Goal: Register for event/course

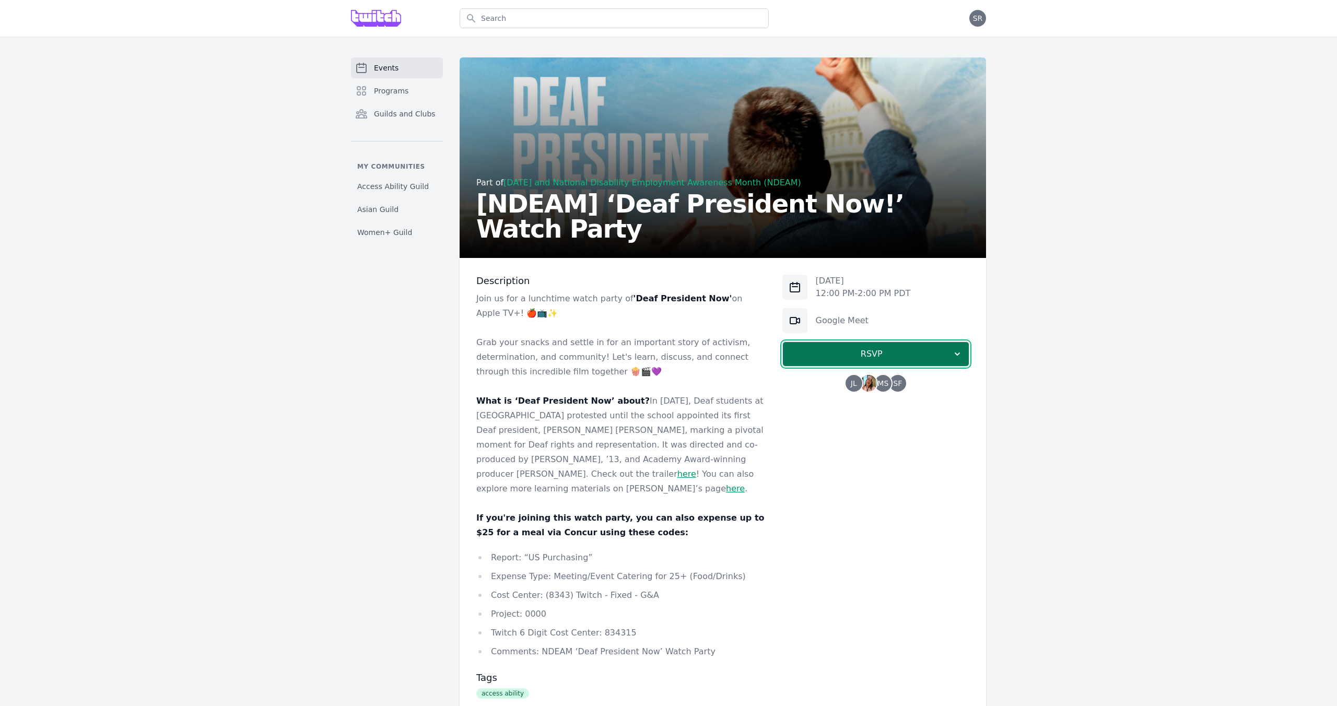
click at [833, 352] on span "RSVP" at bounding box center [871, 354] width 161 height 13
click at [851, 387] on link "I'm going" at bounding box center [875, 382] width 187 height 19
click at [397, 92] on span "Programs" at bounding box center [391, 91] width 34 height 10
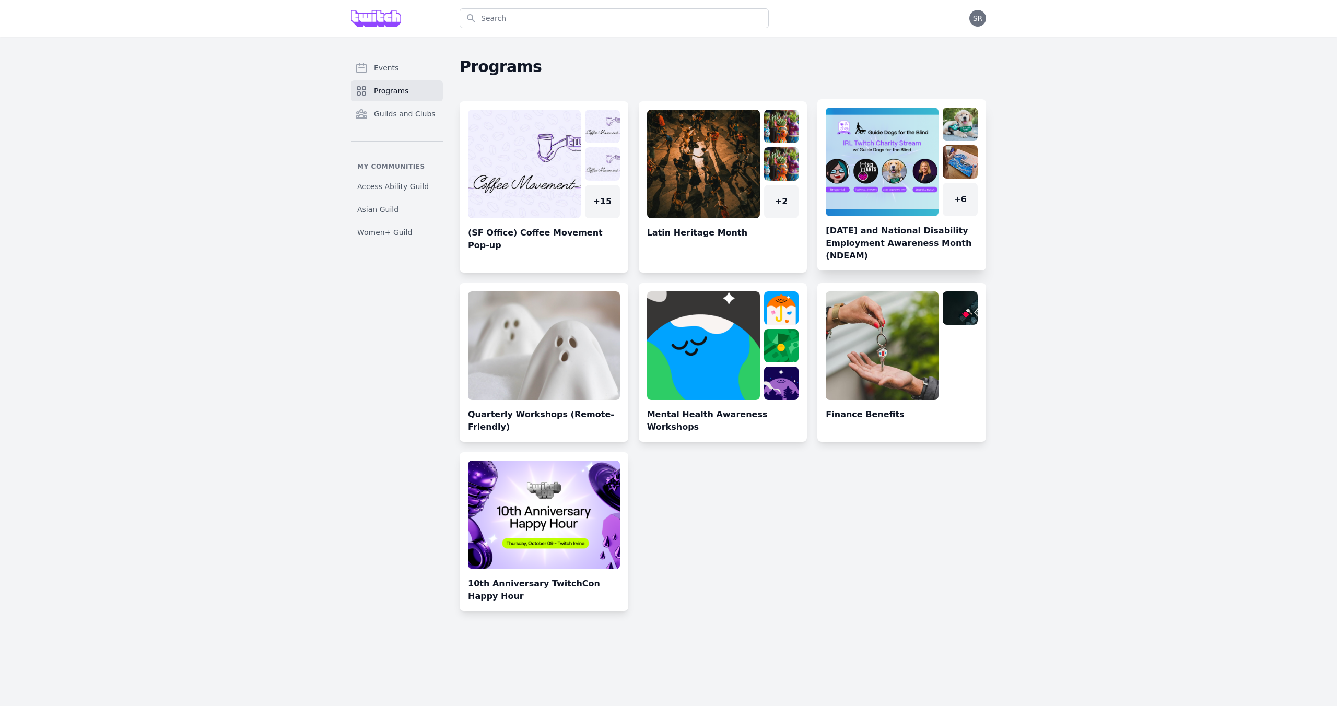
click at [940, 224] on link at bounding box center [901, 189] width 169 height 163
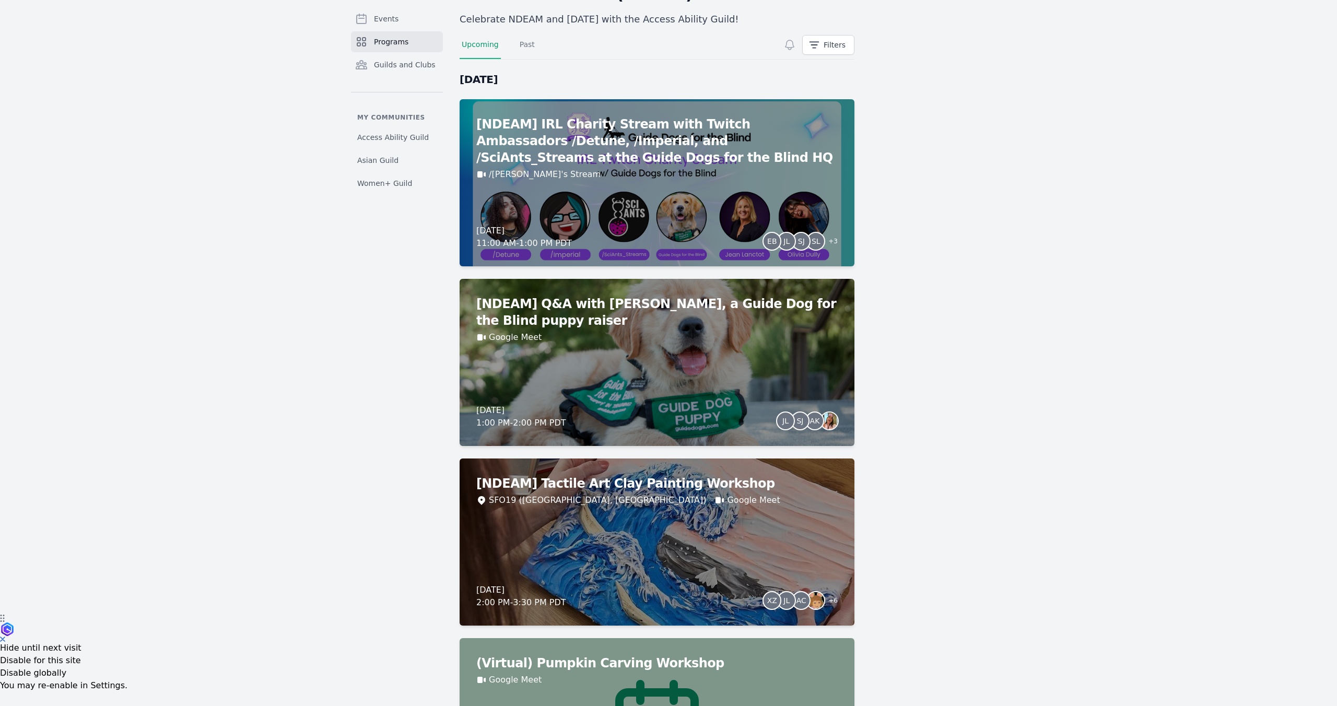
scroll to position [93, 0]
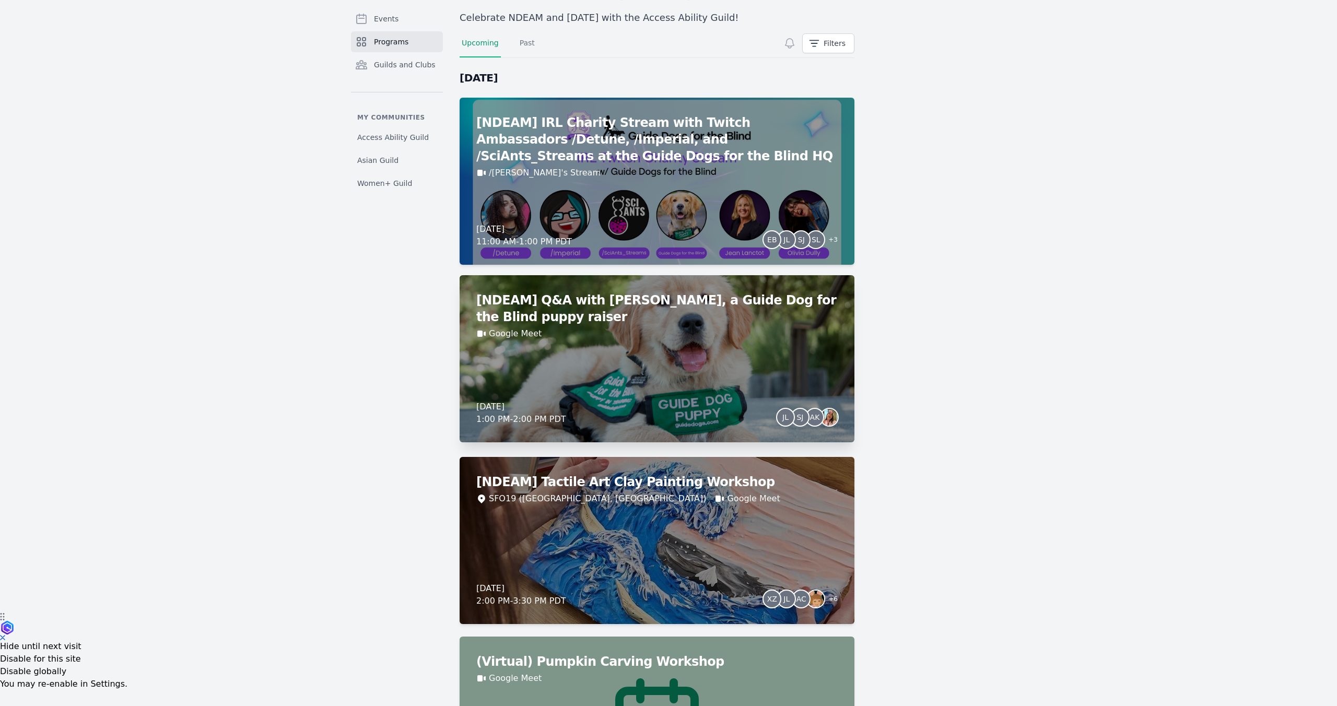
click at [654, 353] on div "[NDEAM] Q&A with Chip Bradford, a Guide Dog for the Blind puppy raiser Google M…" at bounding box center [657, 358] width 395 height 167
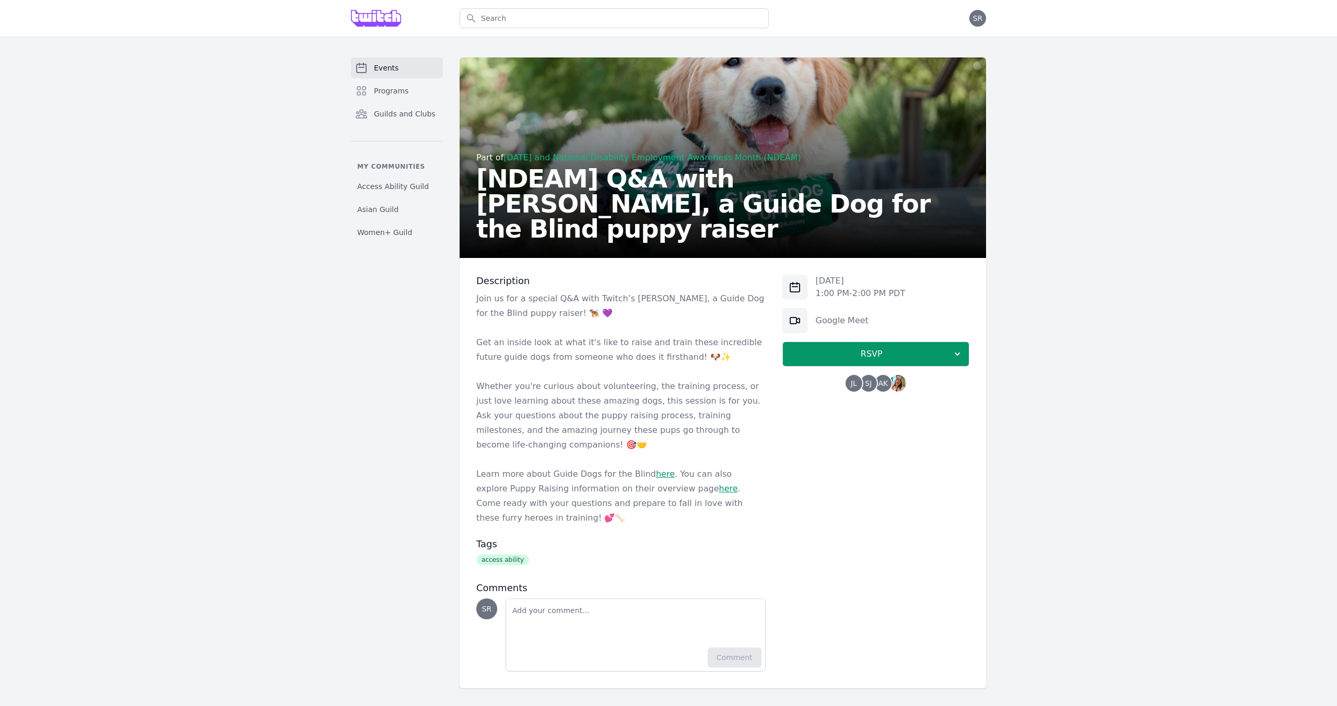
click at [605, 383] on p "Whether you're curious about volunteering, the training process, or just love l…" at bounding box center [620, 415] width 289 height 73
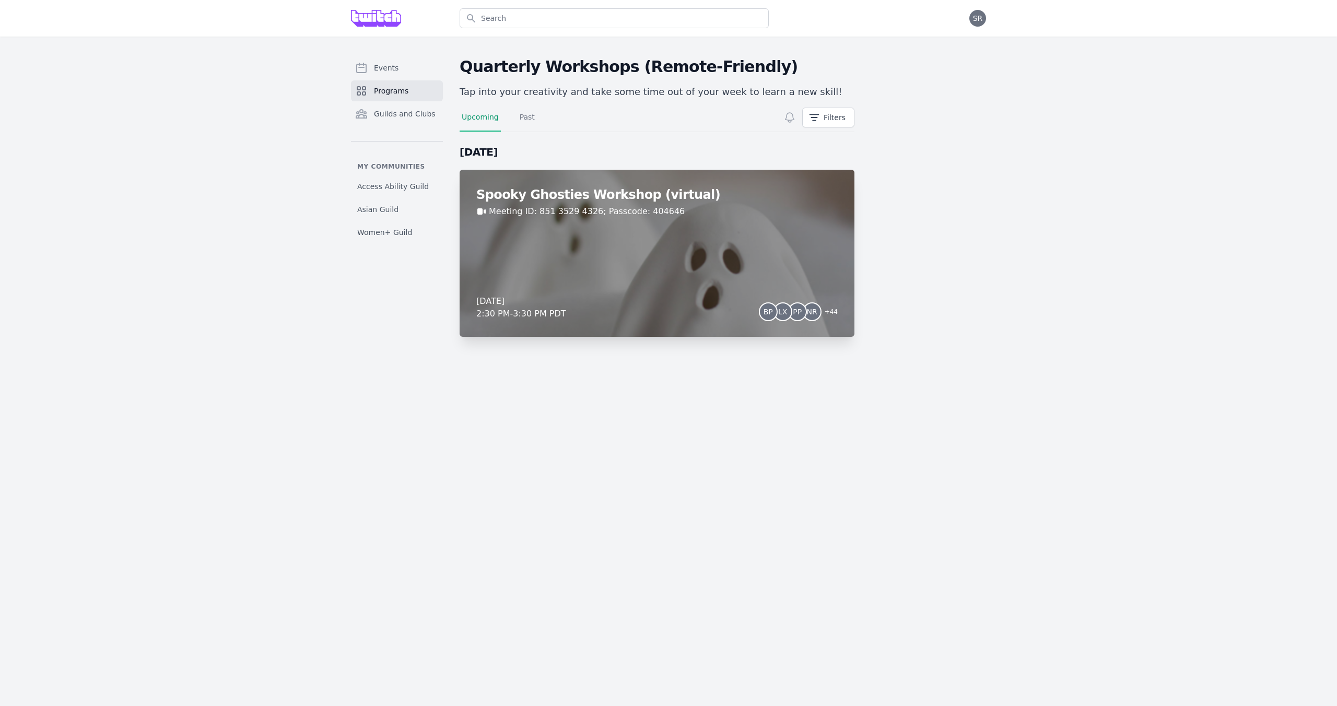
click at [552, 255] on div "Spooky Ghosties Workshop (virtual) Meeting ID: 851 3529 4326; Passcode: 404646 …" at bounding box center [657, 253] width 395 height 167
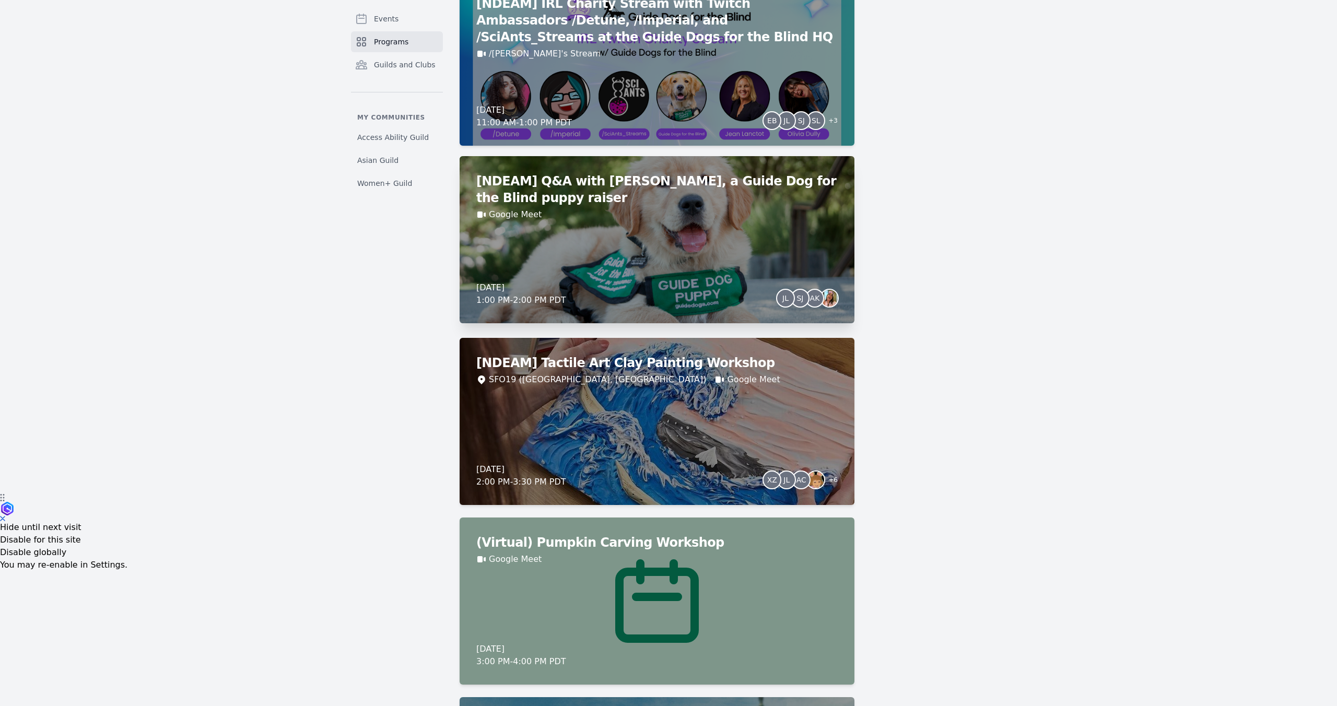
scroll to position [217, 0]
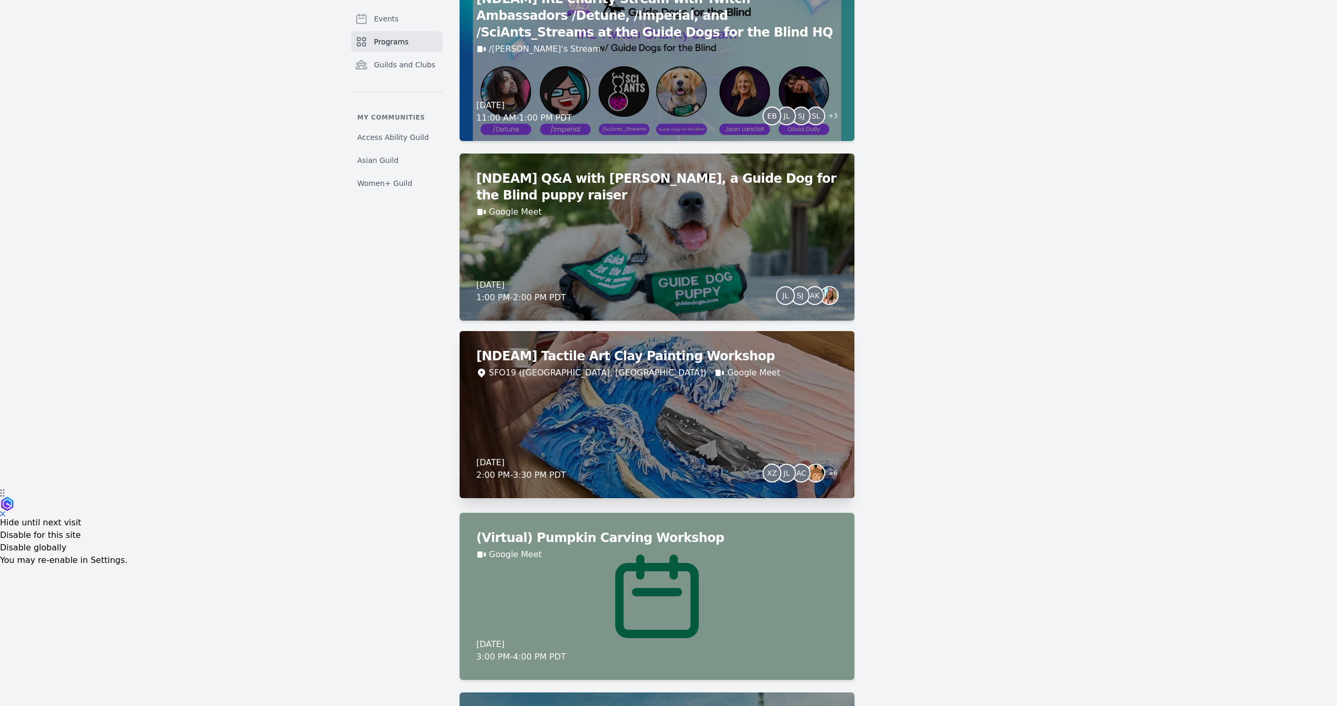
click at [679, 377] on div "SFO19 ([GEOGRAPHIC_DATA], [GEOGRAPHIC_DATA]) Google Meet" at bounding box center [656, 373] width 361 height 13
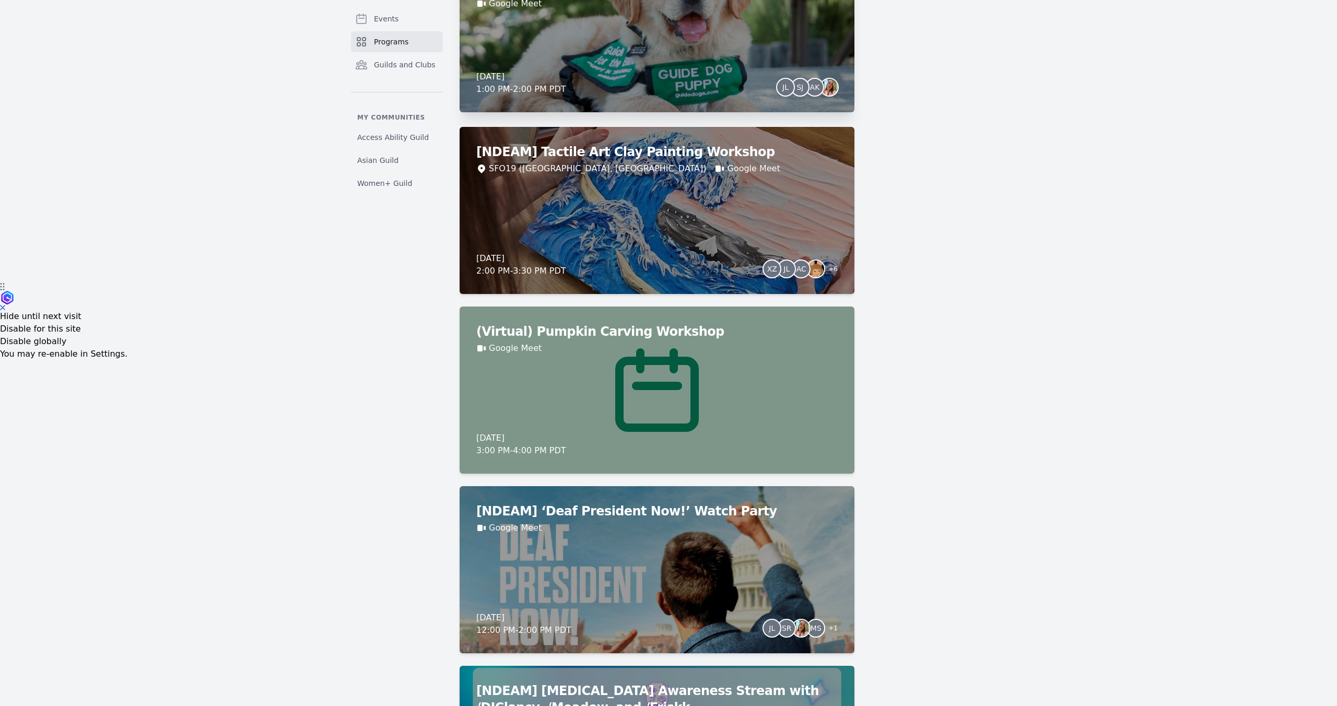
scroll to position [431, 0]
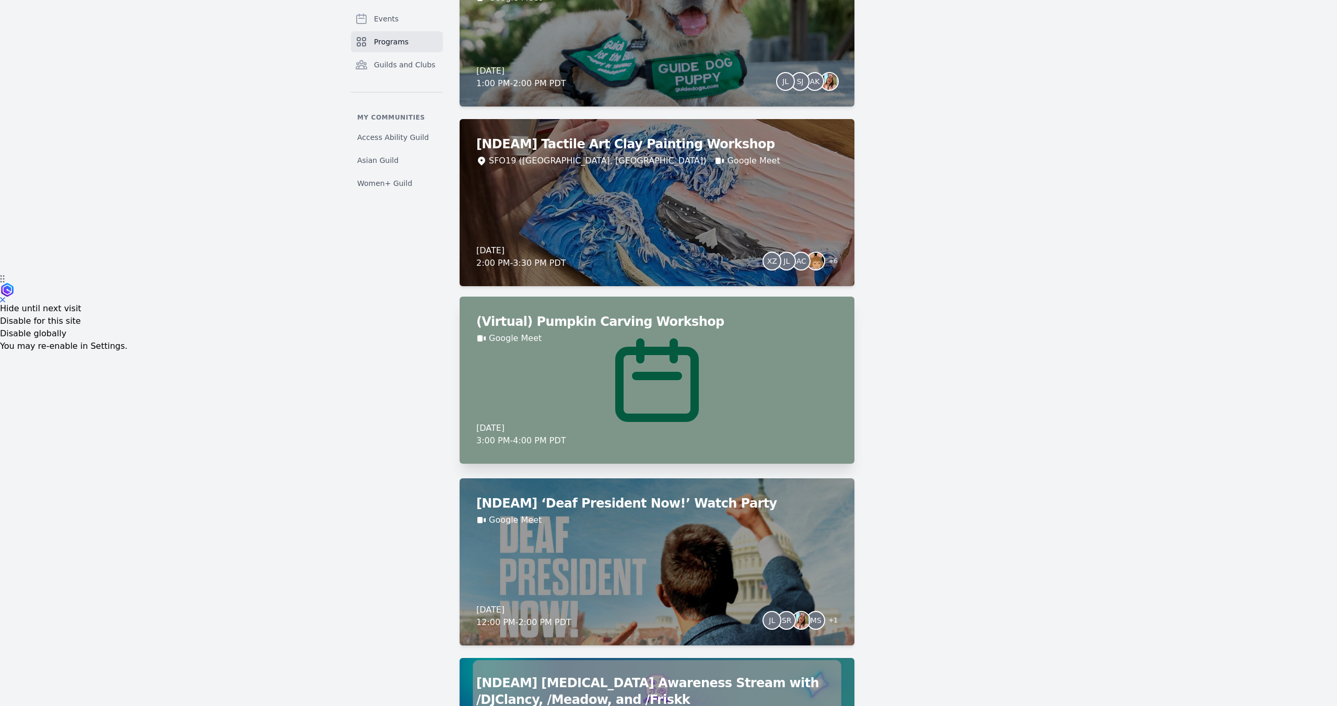
click at [637, 338] on div "Google Meet" at bounding box center [656, 338] width 361 height 13
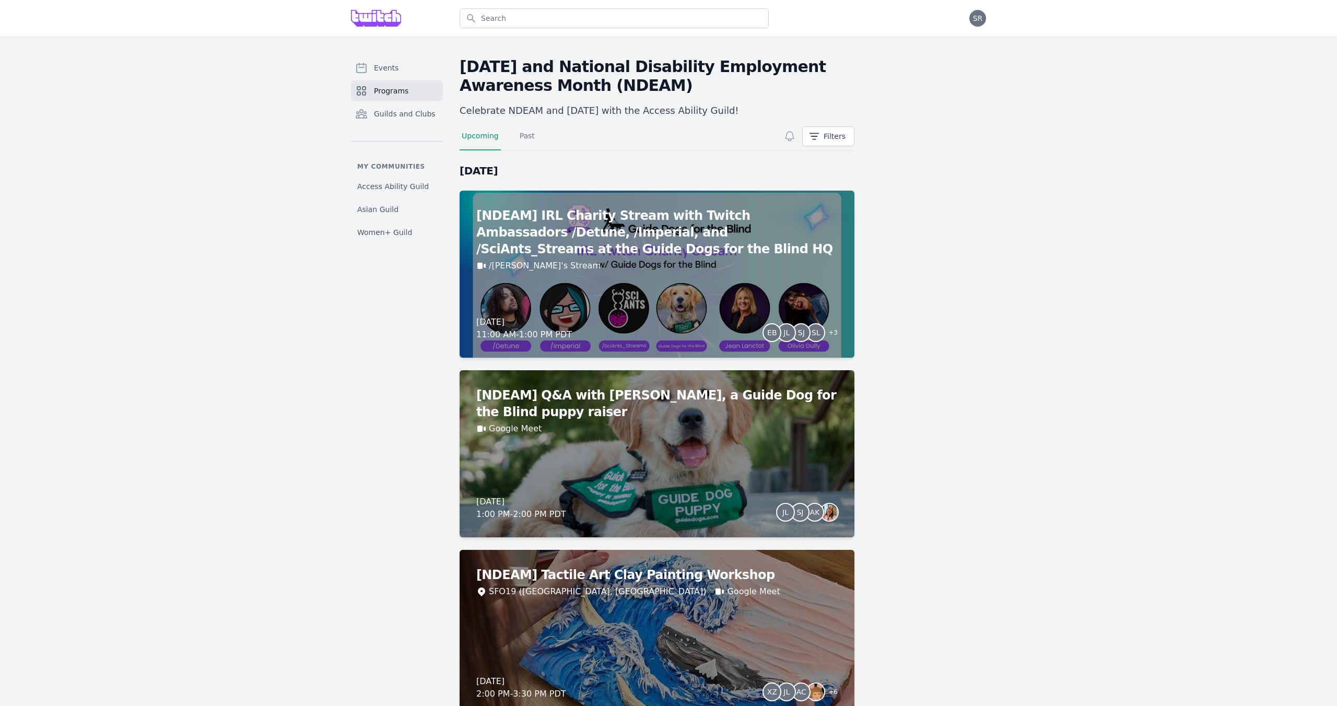
scroll to position [431, 0]
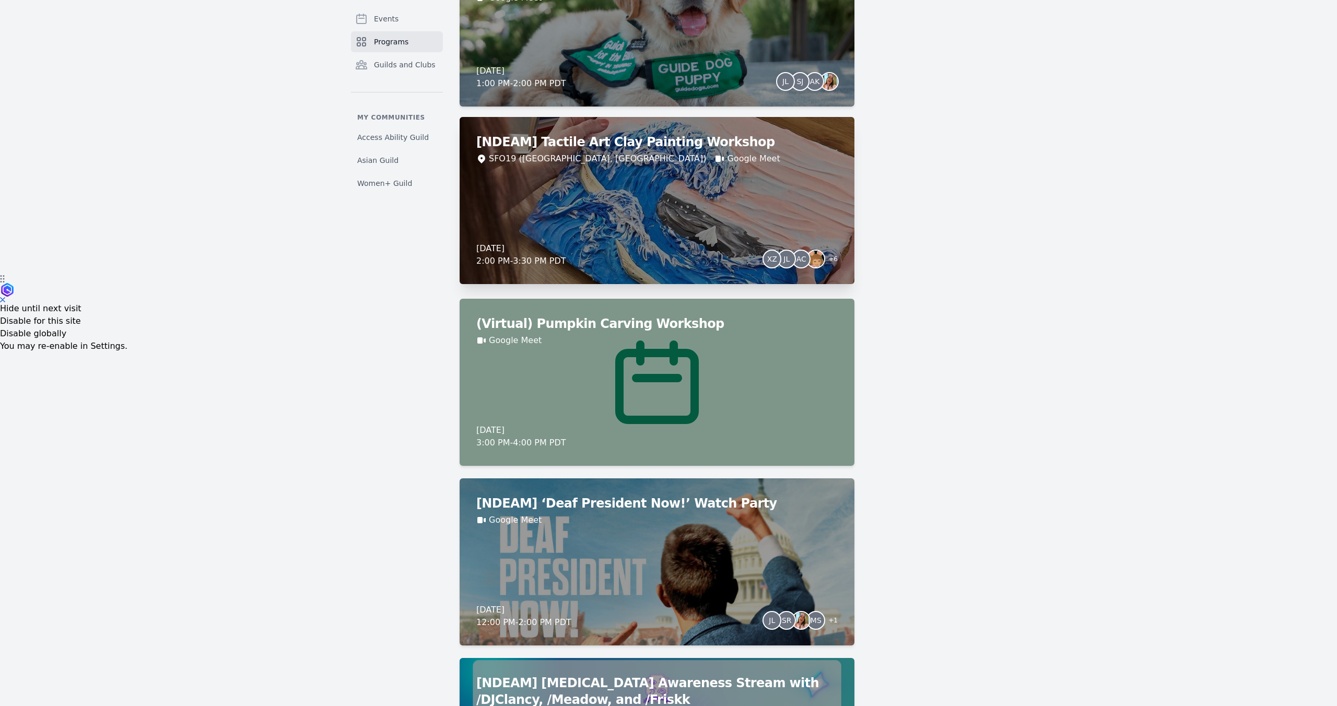
click at [626, 185] on div "[NDEAM] Tactile Art Clay Painting Workshop SFO19 ([GEOGRAPHIC_DATA], [GEOGRAPHI…" at bounding box center [657, 200] width 395 height 167
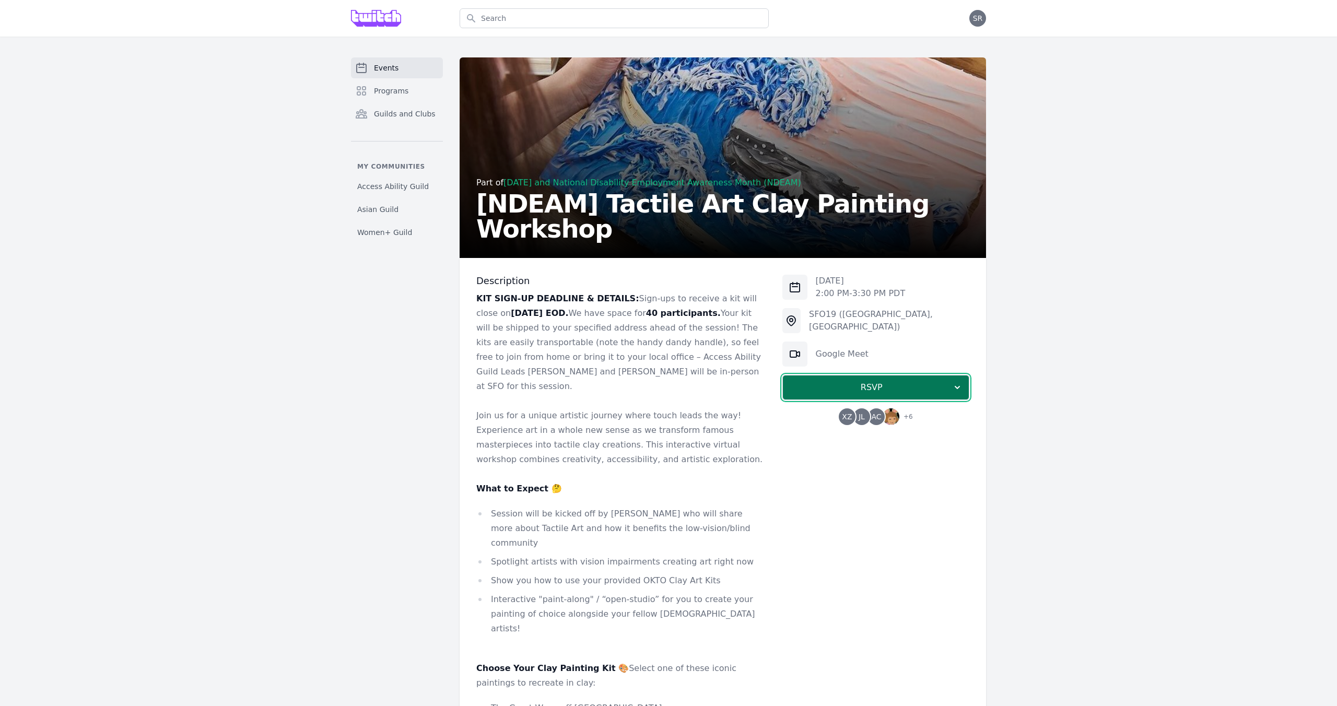
click at [900, 385] on span "RSVP" at bounding box center [871, 387] width 161 height 13
click at [873, 417] on link "I'm going" at bounding box center [875, 415] width 187 height 19
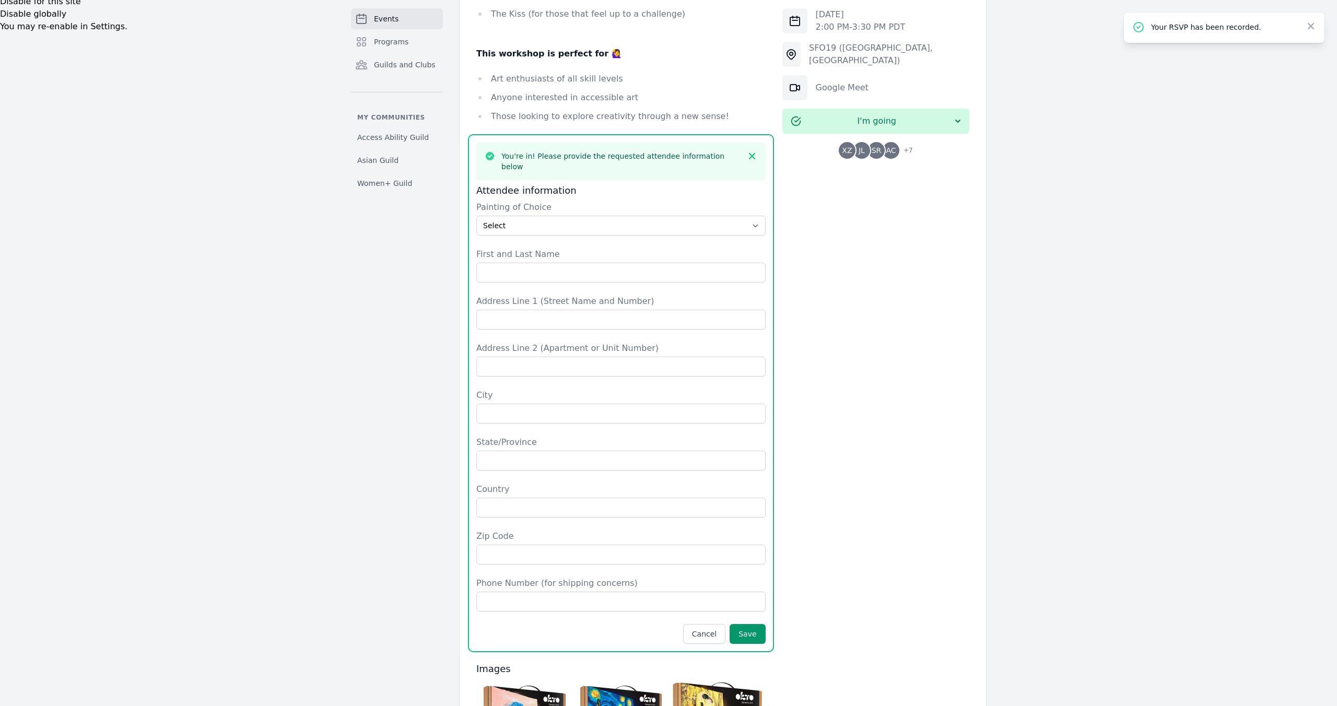
scroll to position [744, 0]
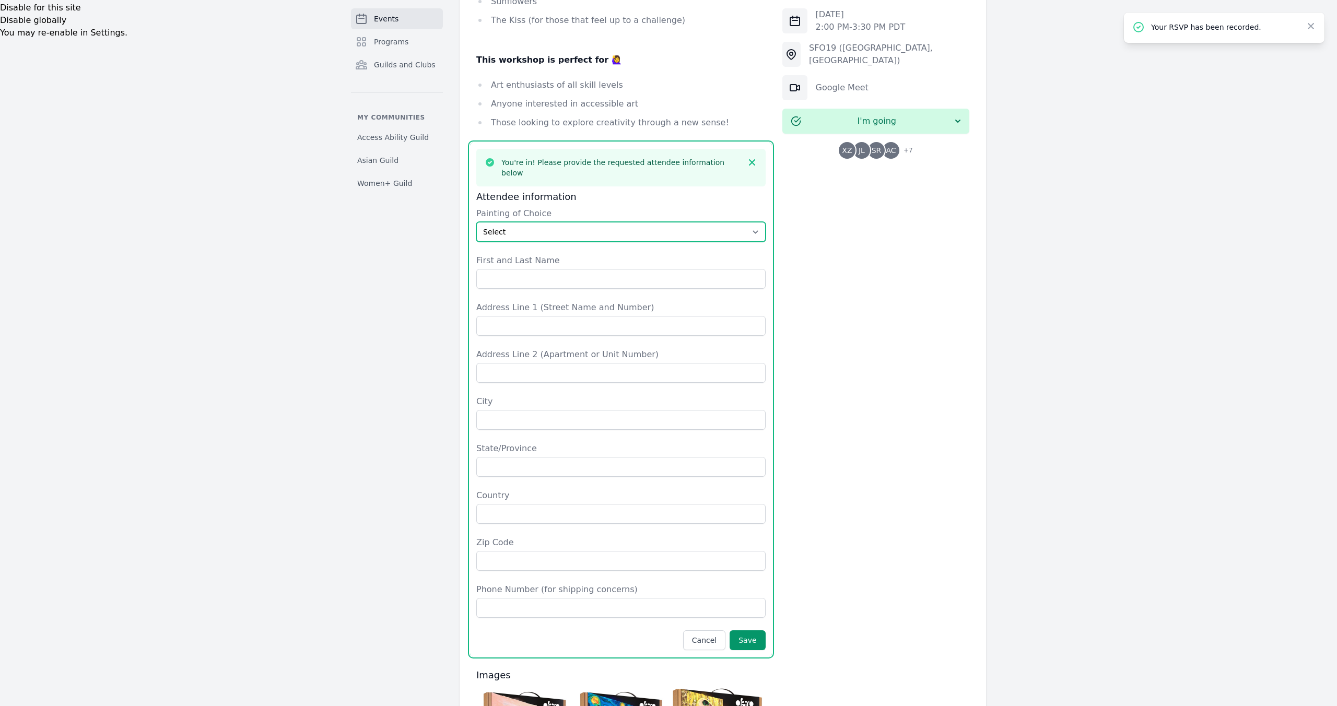
click at [524, 222] on select "Select The Great Wave off Kanagawa Starry Night Sunflowers The Kiss" at bounding box center [620, 232] width 289 height 20
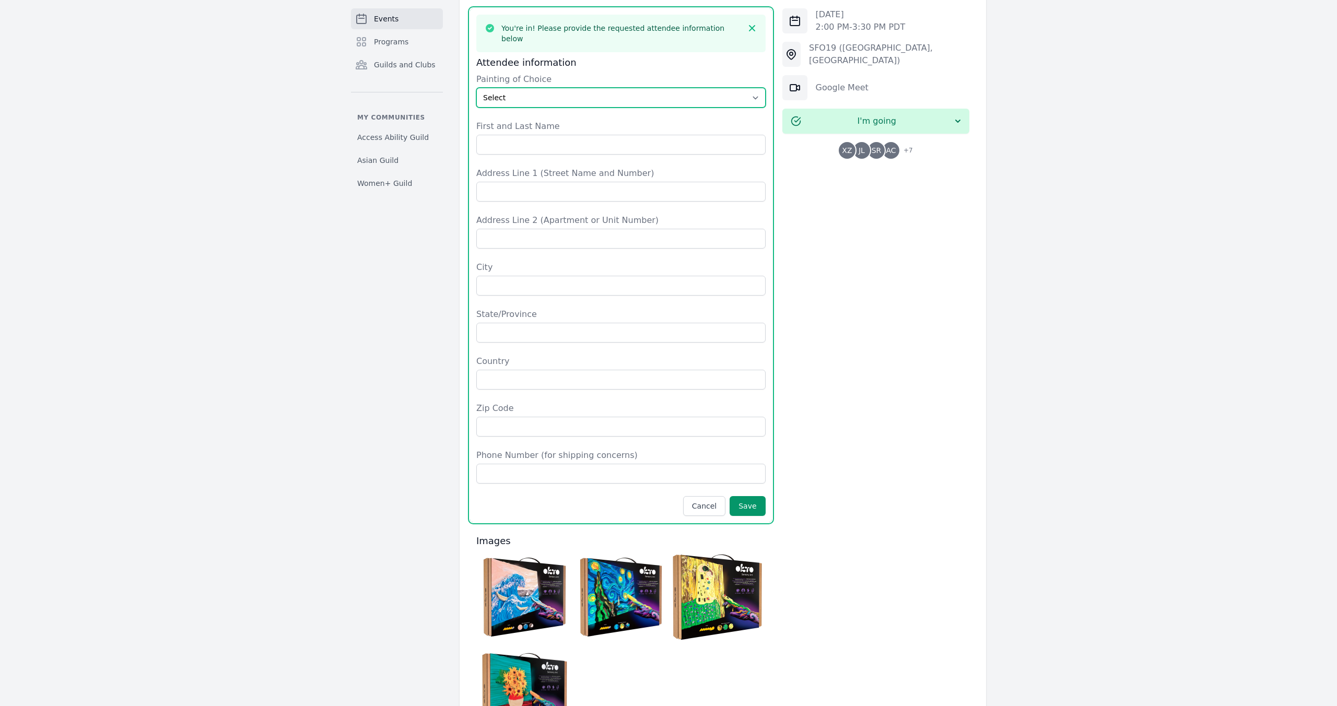
scroll to position [889, 0]
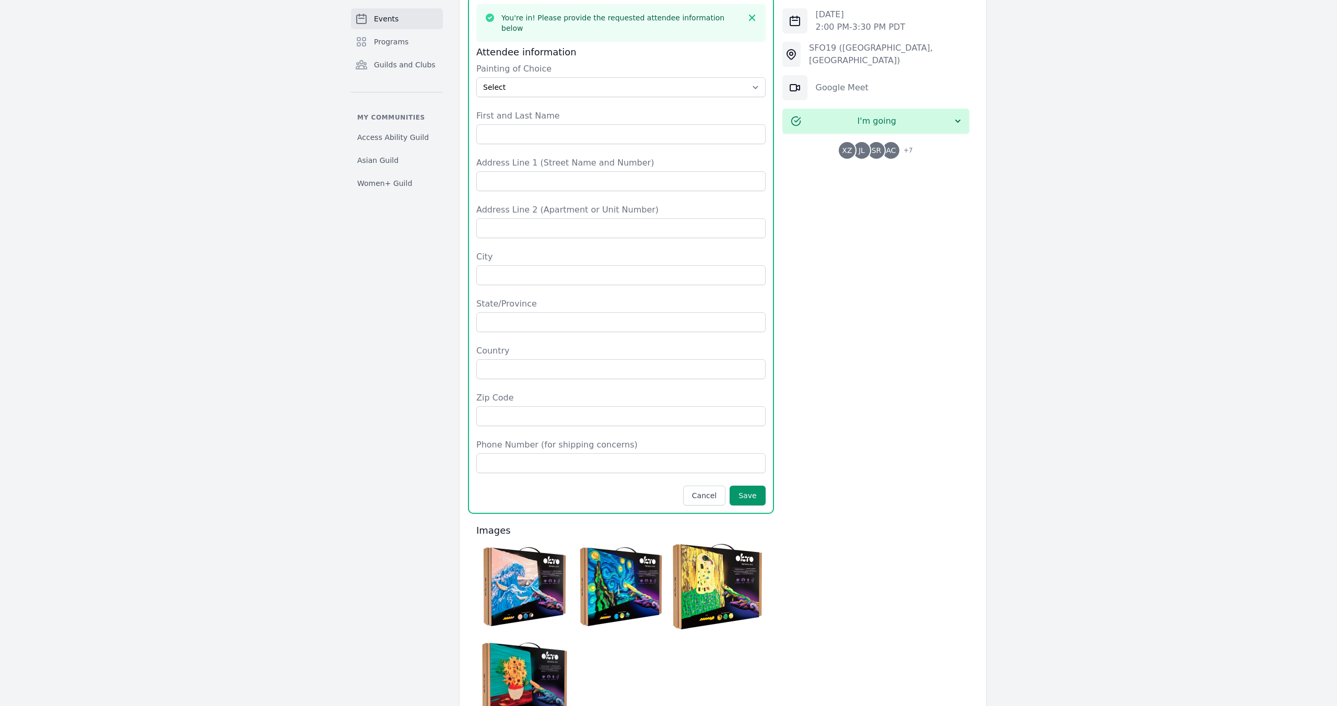
click at [532, 638] on img at bounding box center [524, 683] width 91 height 91
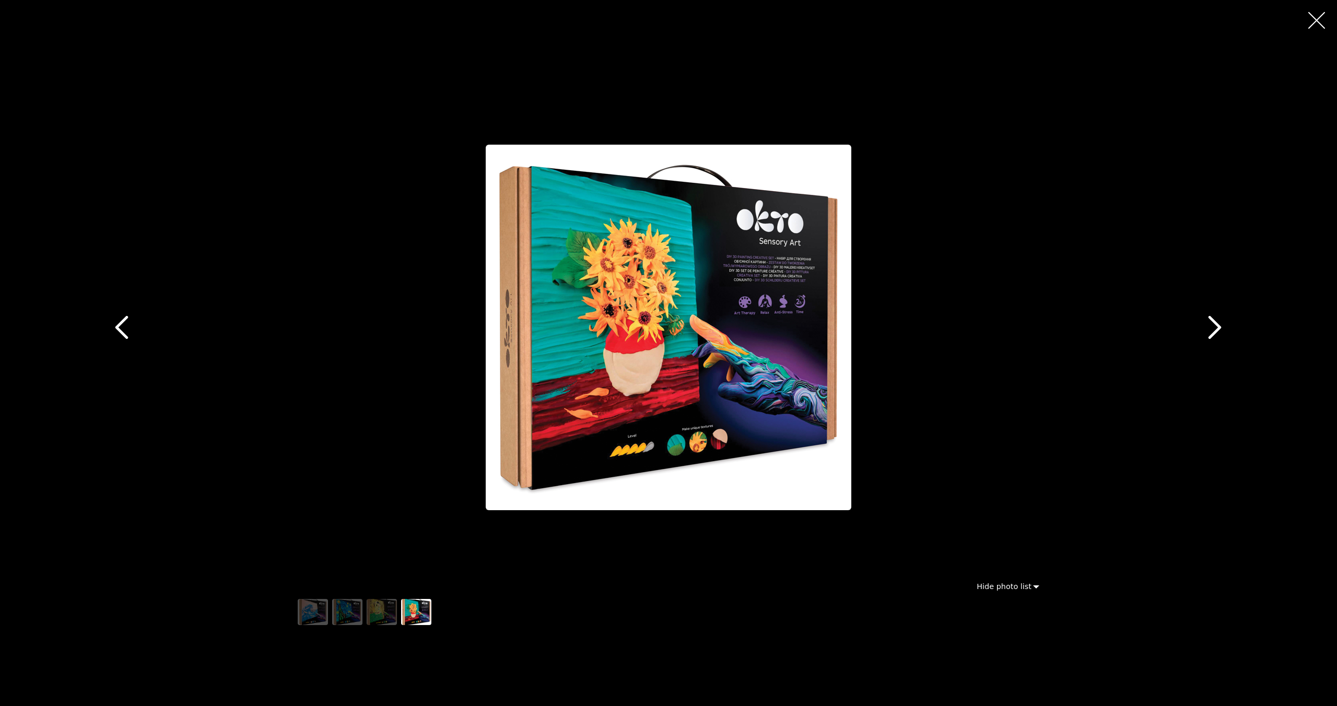
click at [126, 324] on icon "button" at bounding box center [122, 328] width 24 height 24
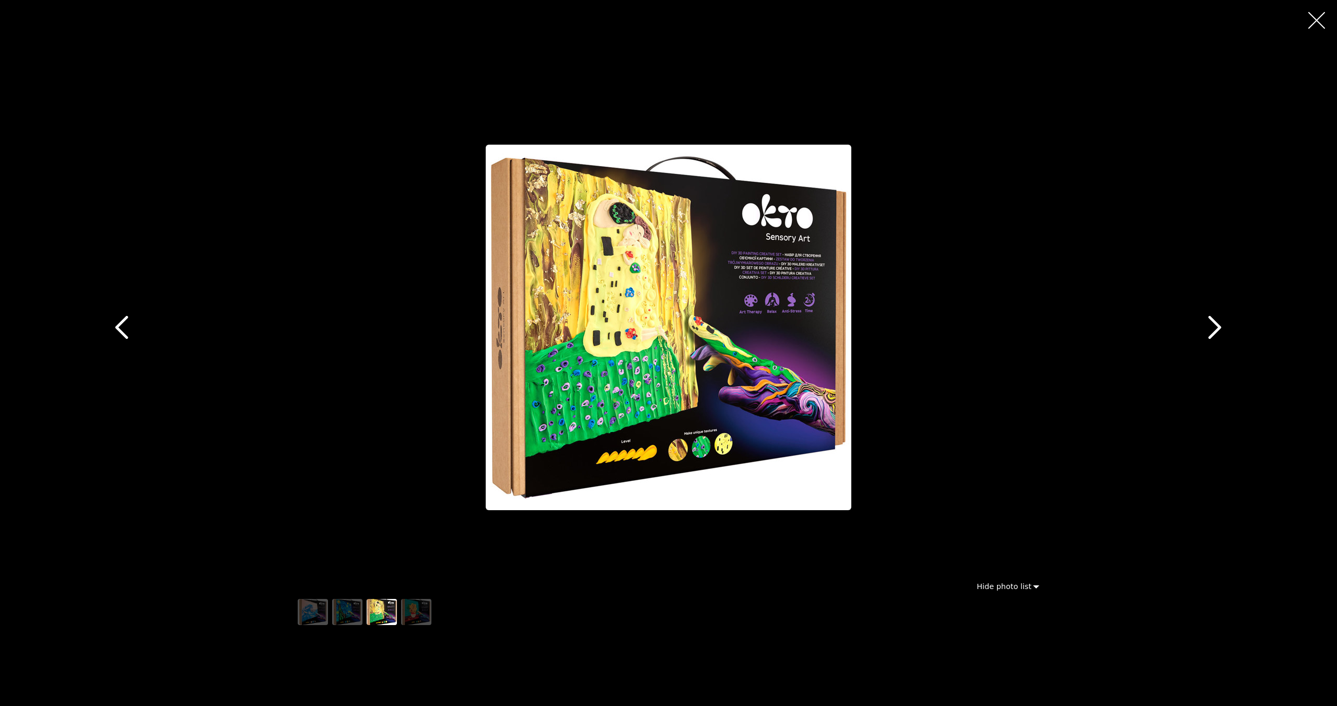
scroll to position [891, 0]
click at [1212, 323] on icon "button" at bounding box center [1215, 328] width 24 height 24
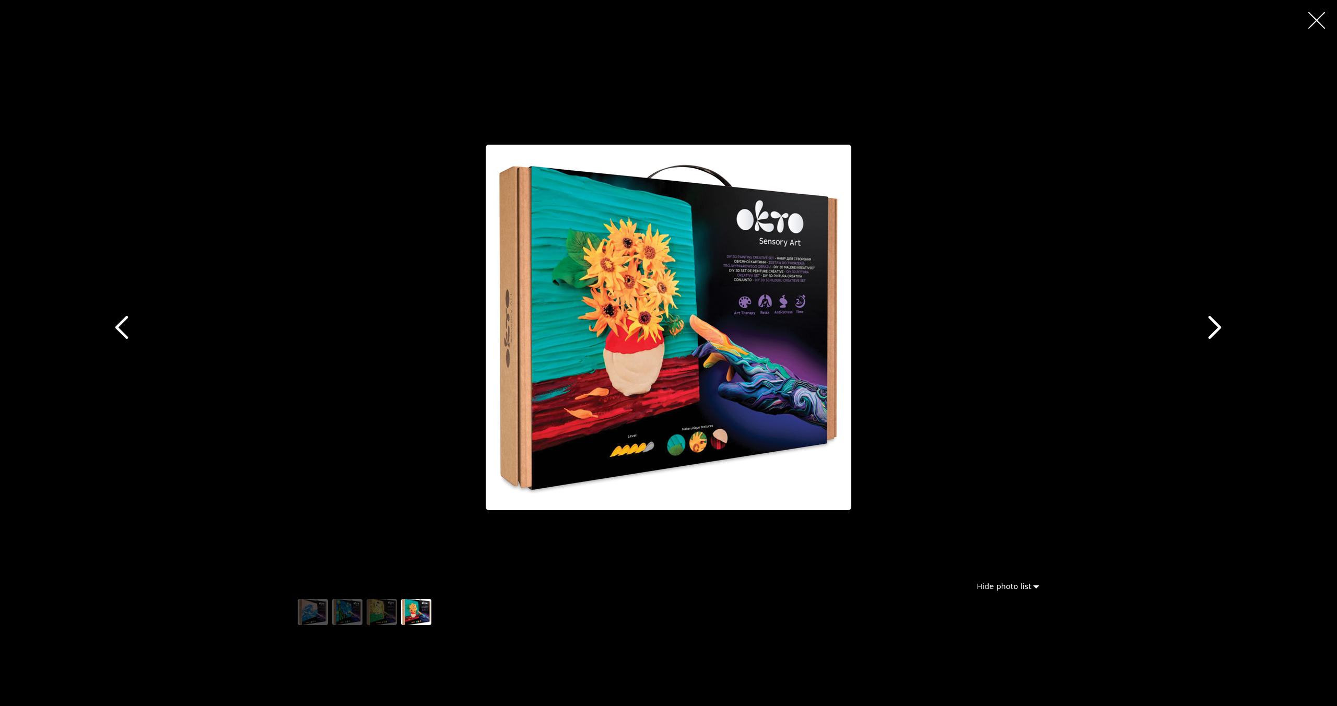
scroll to position [892, 0]
click at [119, 324] on icon "button" at bounding box center [121, 328] width 13 height 24
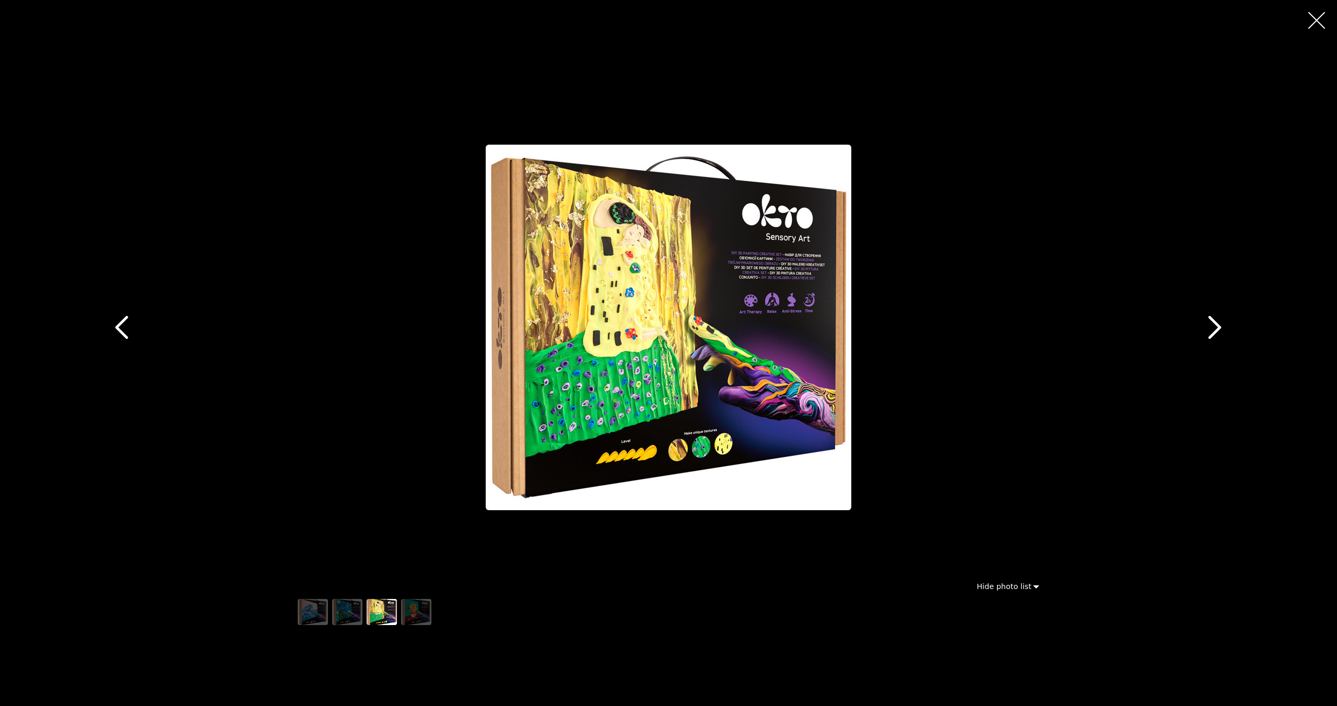
scroll to position [895, 0]
click at [119, 324] on icon "button" at bounding box center [121, 328] width 13 height 24
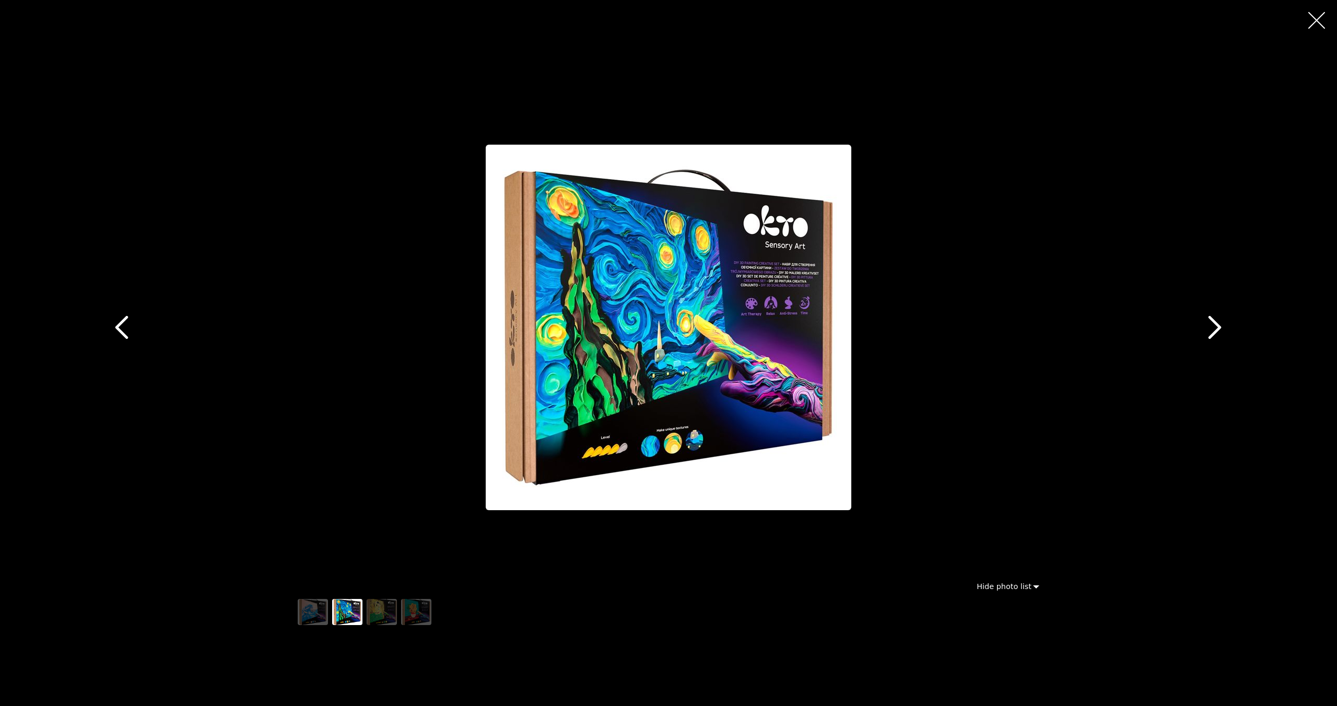
click at [119, 324] on icon "button" at bounding box center [121, 328] width 13 height 24
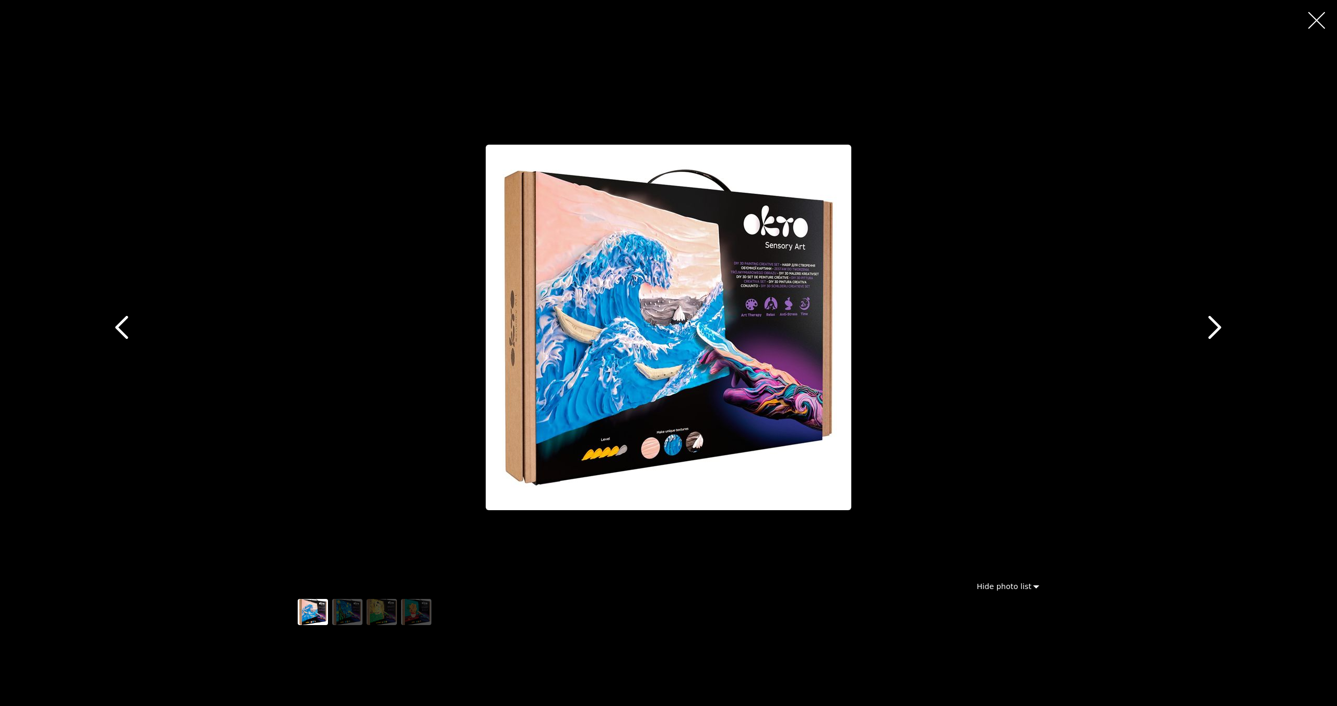
scroll to position [891, 0]
click at [119, 324] on icon "button" at bounding box center [121, 328] width 13 height 24
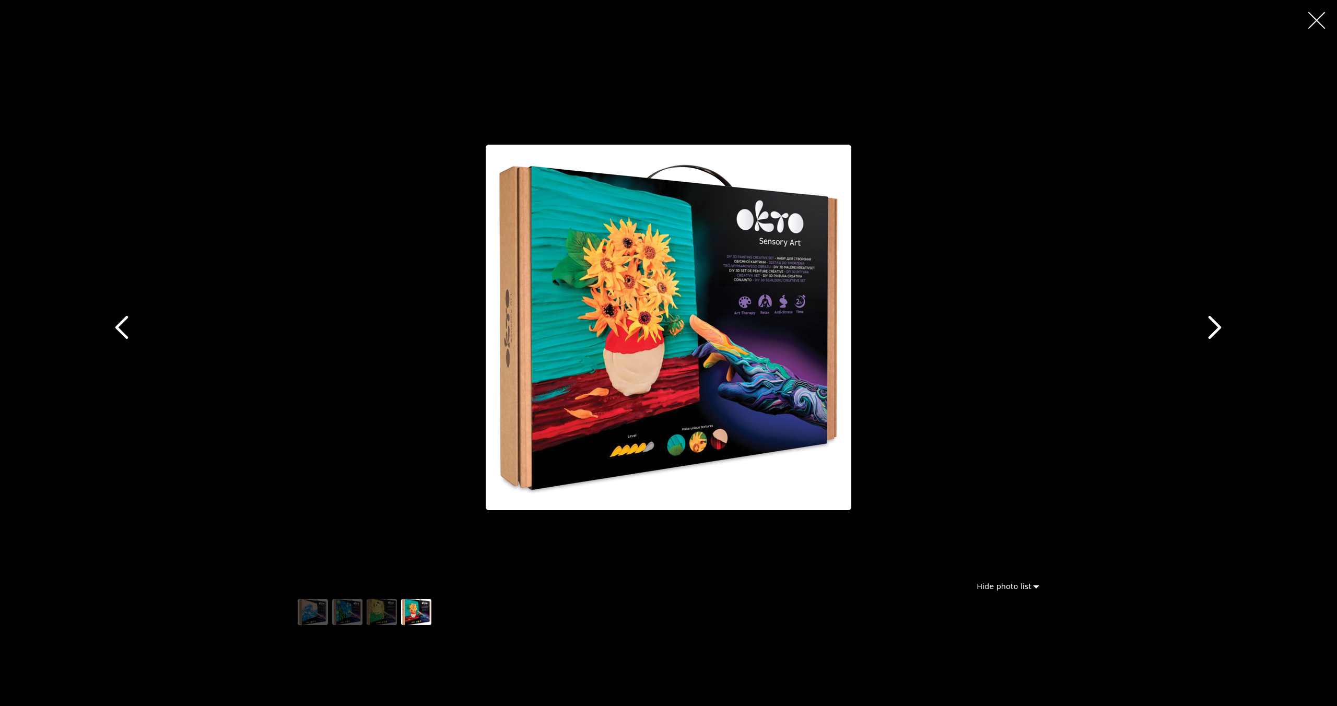
scroll to position [896, 0]
click at [119, 324] on icon "button" at bounding box center [121, 328] width 13 height 24
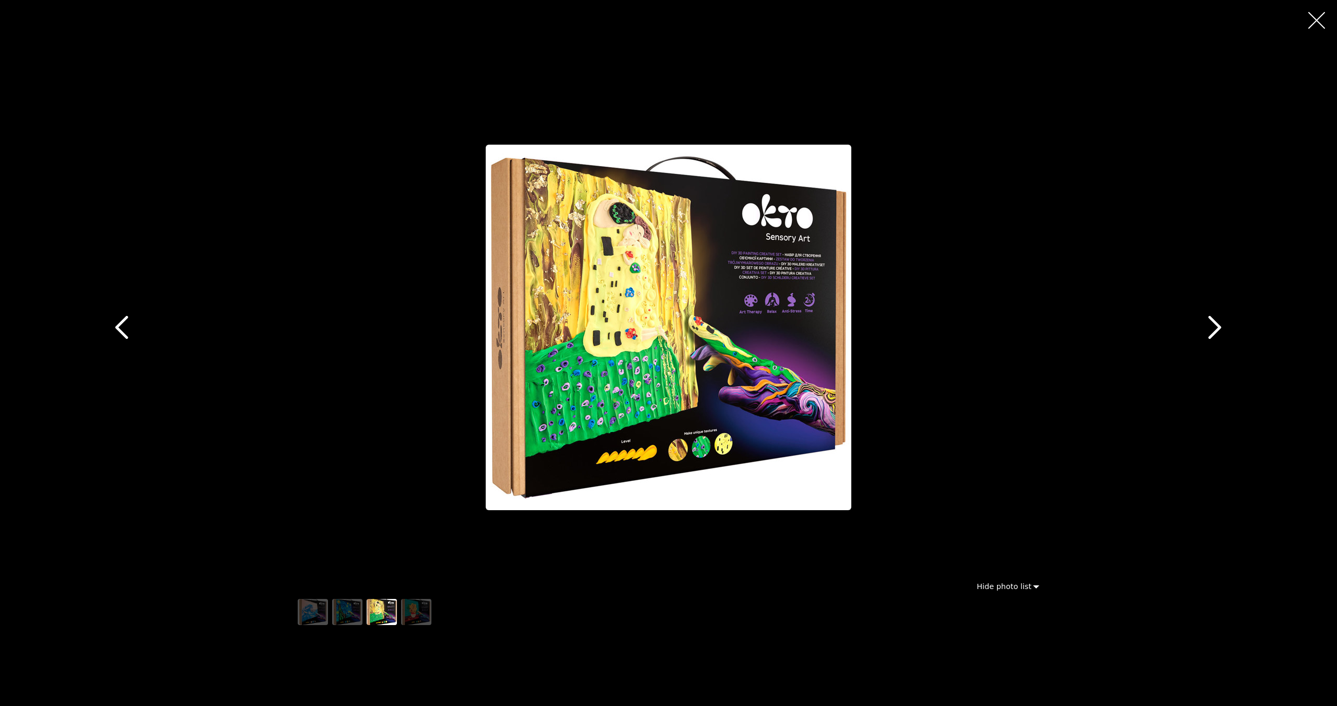
click at [119, 324] on icon "button" at bounding box center [121, 328] width 13 height 24
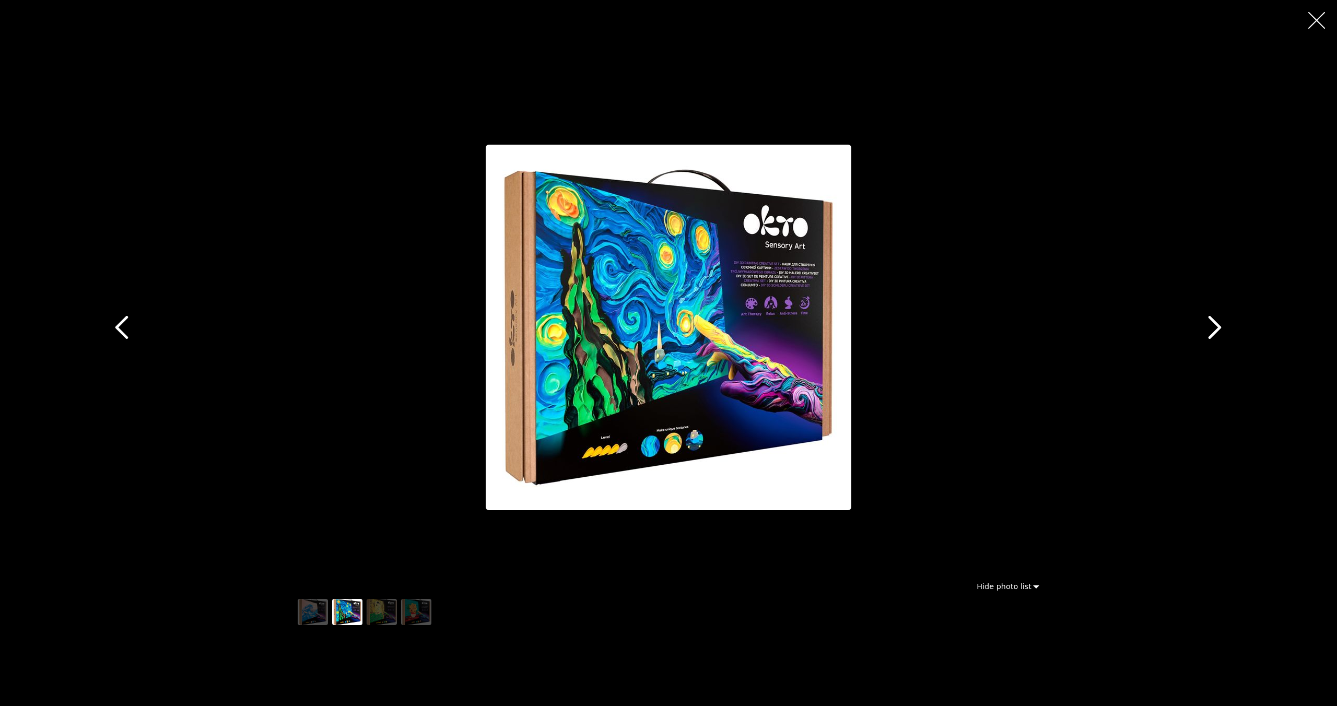
click at [1212, 327] on icon "button" at bounding box center [1215, 328] width 24 height 24
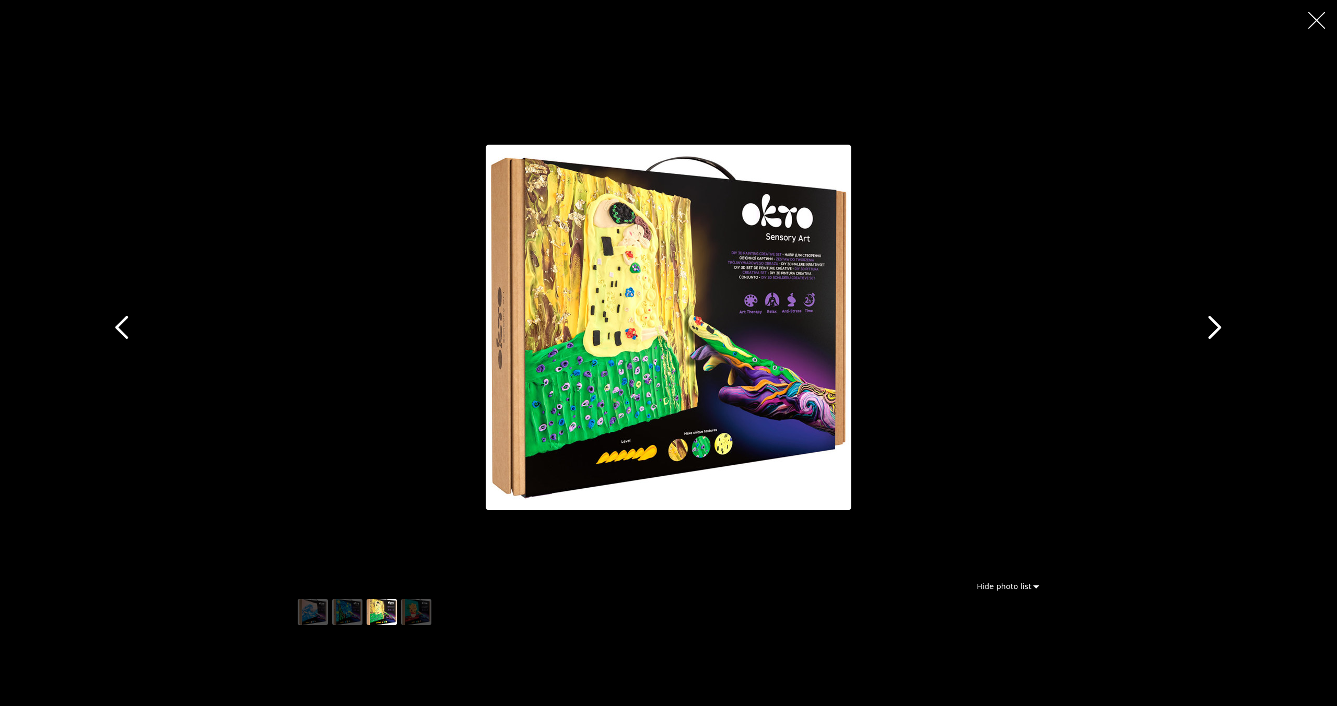
click at [1212, 327] on icon "button" at bounding box center [1215, 328] width 24 height 24
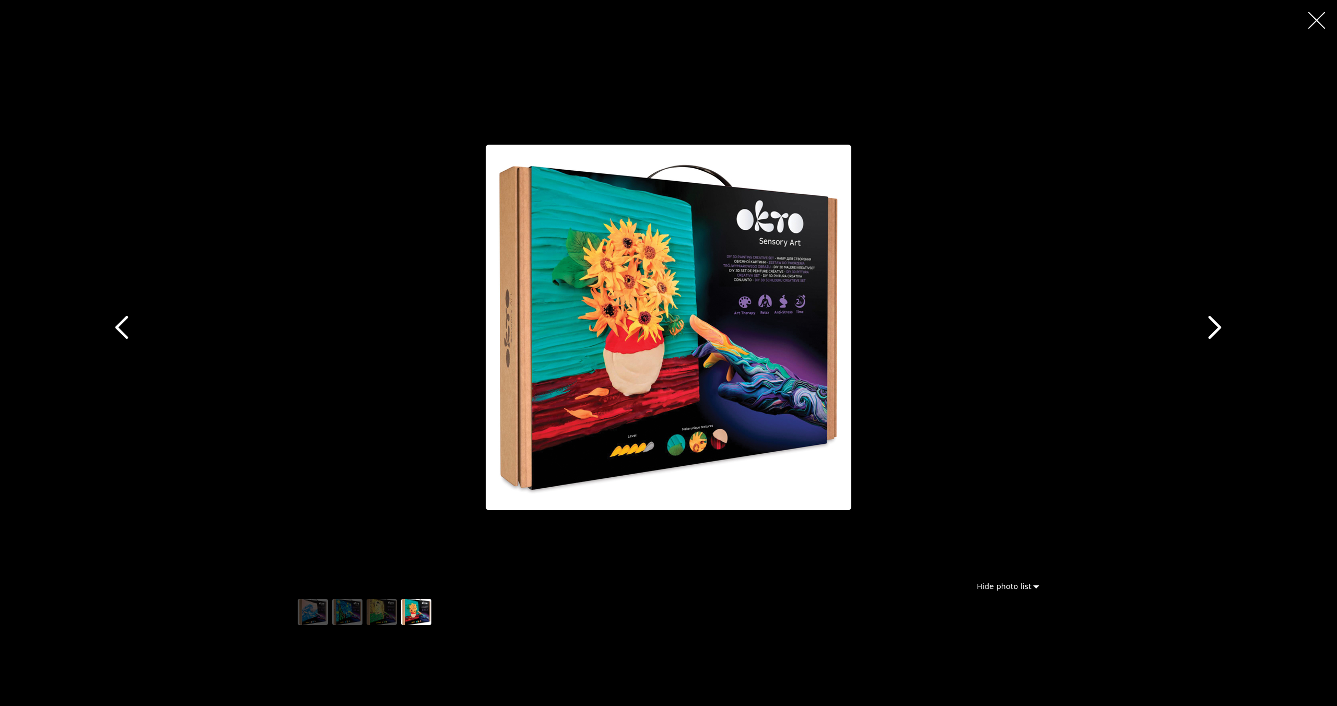
click at [118, 326] on icon "button" at bounding box center [121, 328] width 13 height 24
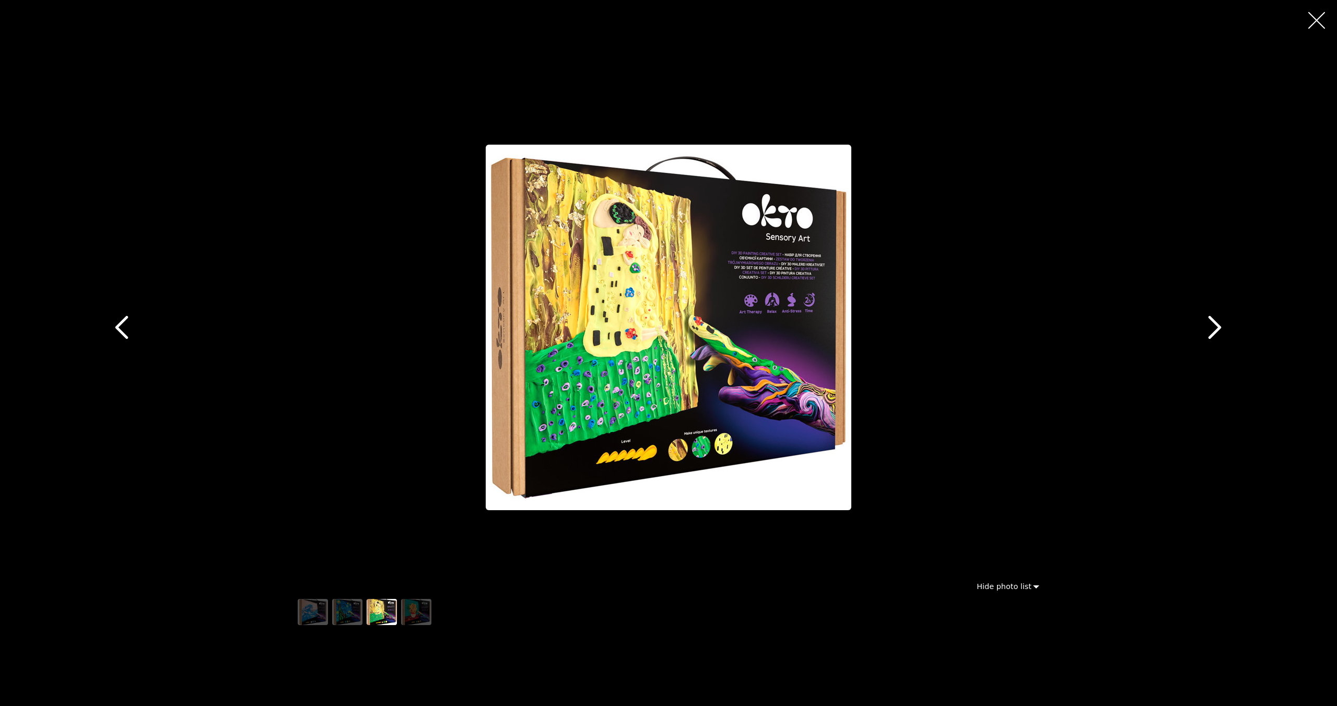
click at [118, 326] on icon "button" at bounding box center [121, 328] width 13 height 24
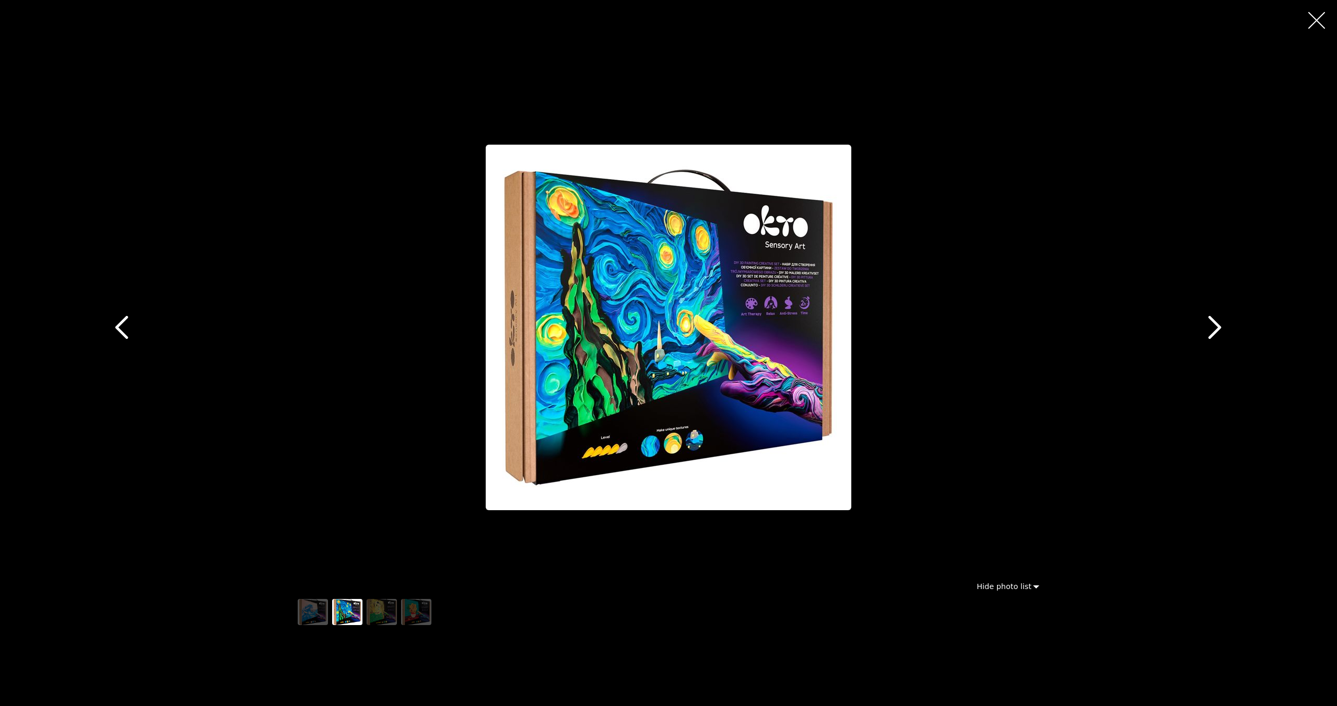
click at [1320, 28] on icon "button" at bounding box center [1316, 20] width 17 height 17
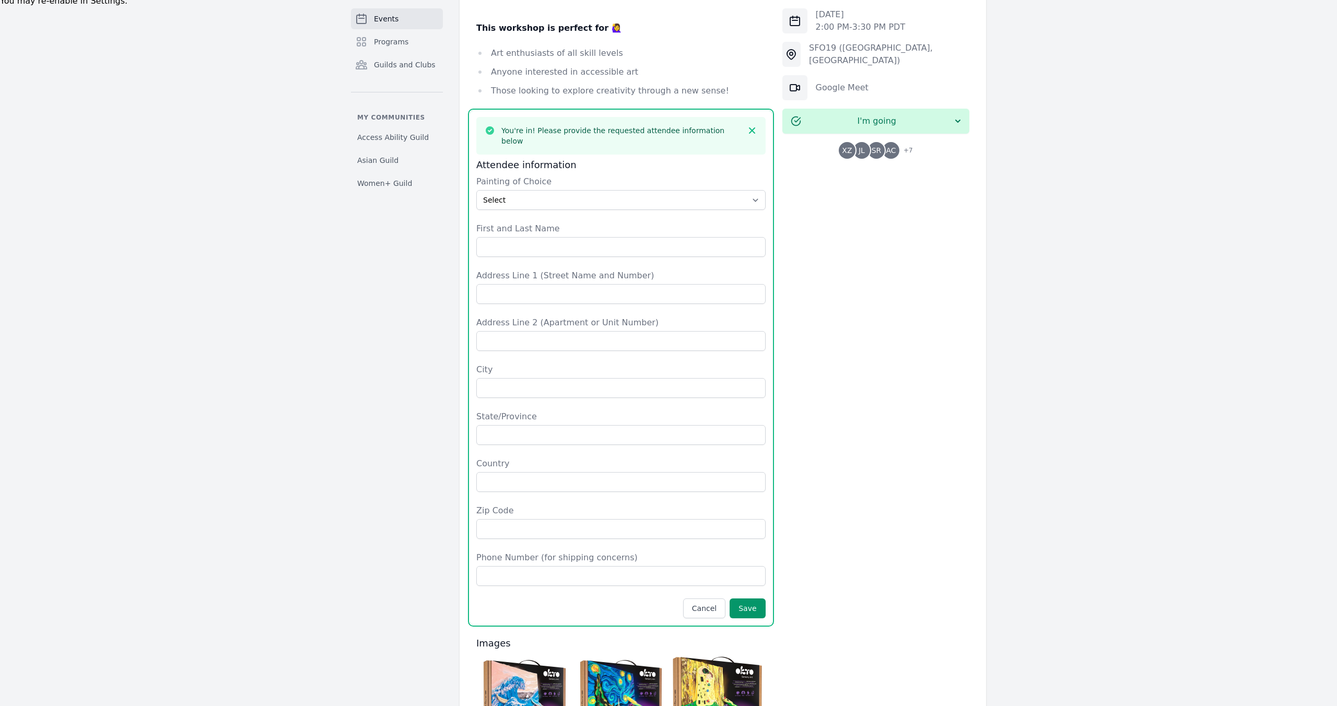
scroll to position [776, 0]
click at [630, 191] on select "Select The Great Wave off Kanagawa Starry Night Sunflowers The Kiss" at bounding box center [620, 201] width 289 height 20
select select "Sunflowers"
click at [476, 191] on select "Select The Great Wave off Kanagawa Starry Night Sunflowers The Kiss" at bounding box center [620, 201] width 289 height 20
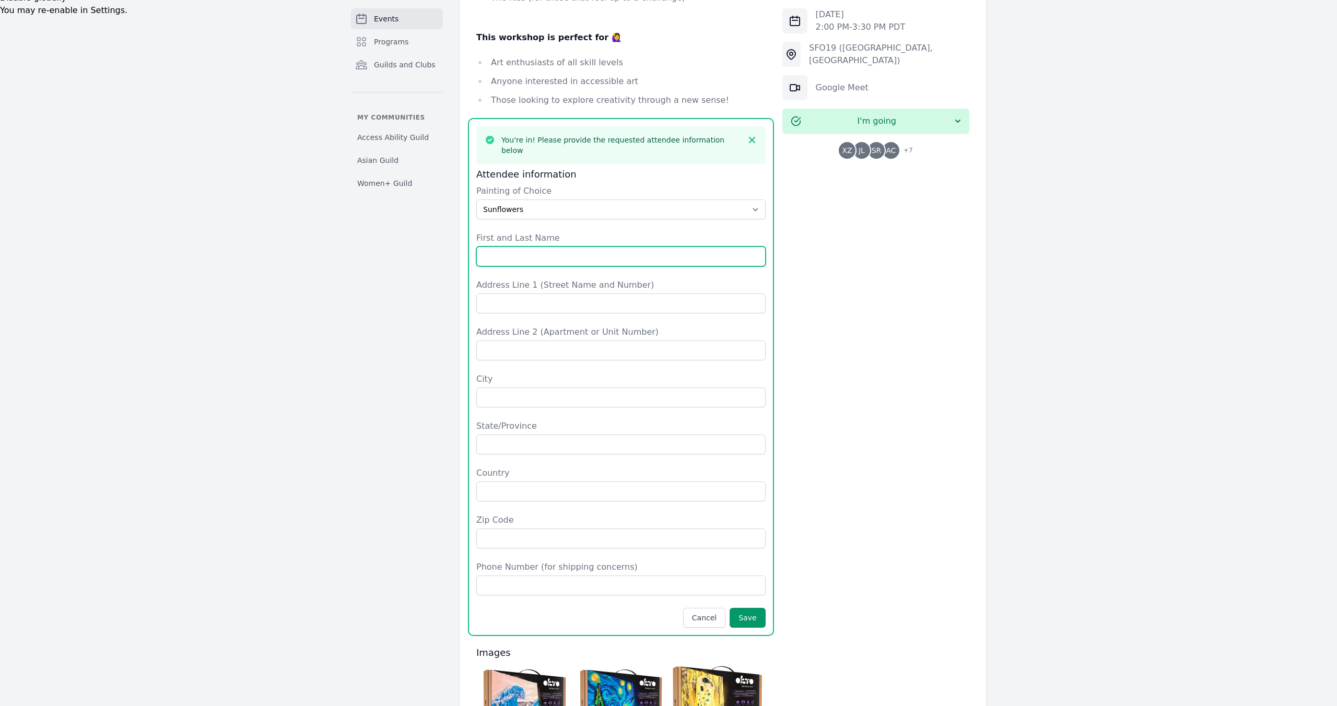
click at [495, 247] on input "First and Last Name" at bounding box center [620, 257] width 289 height 20
type input "[PERSON_NAME]"
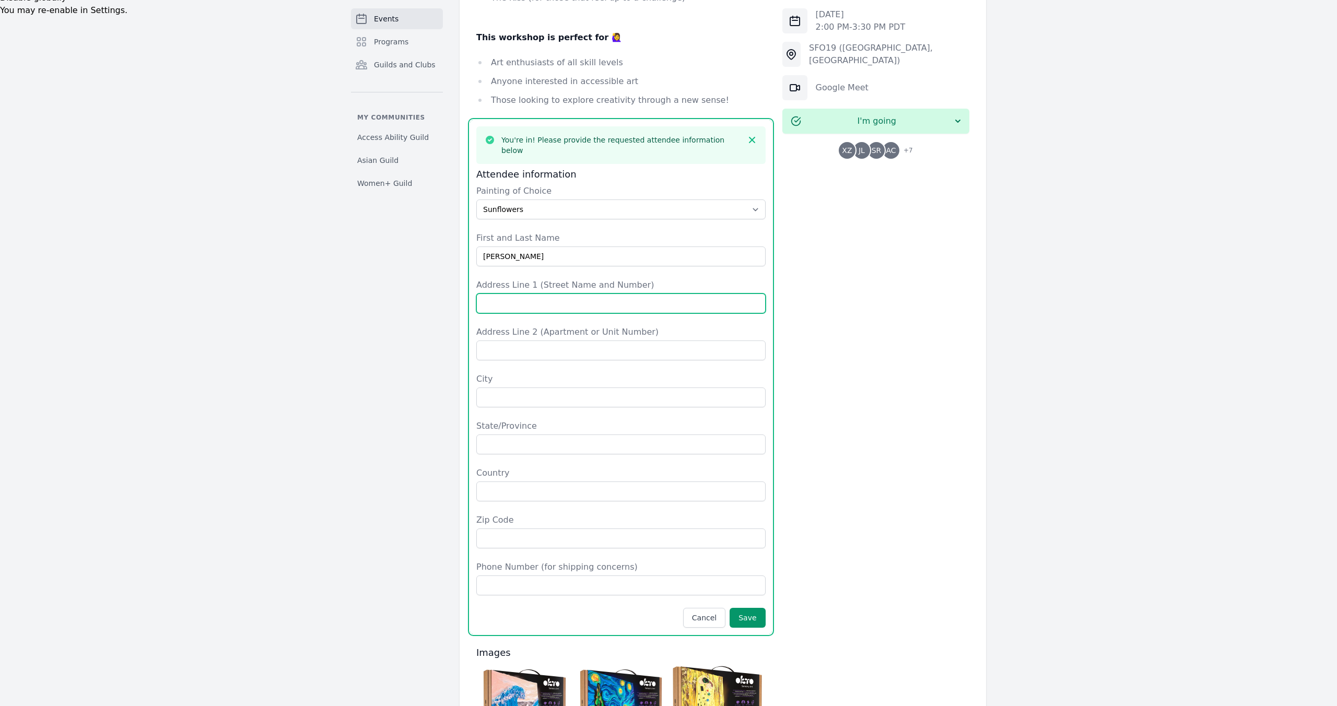
click at [535, 294] on input "Address Line 1 (Street Name and Number)" at bounding box center [620, 304] width 289 height 20
type input "[GEOGRAPHIC_DATA]"
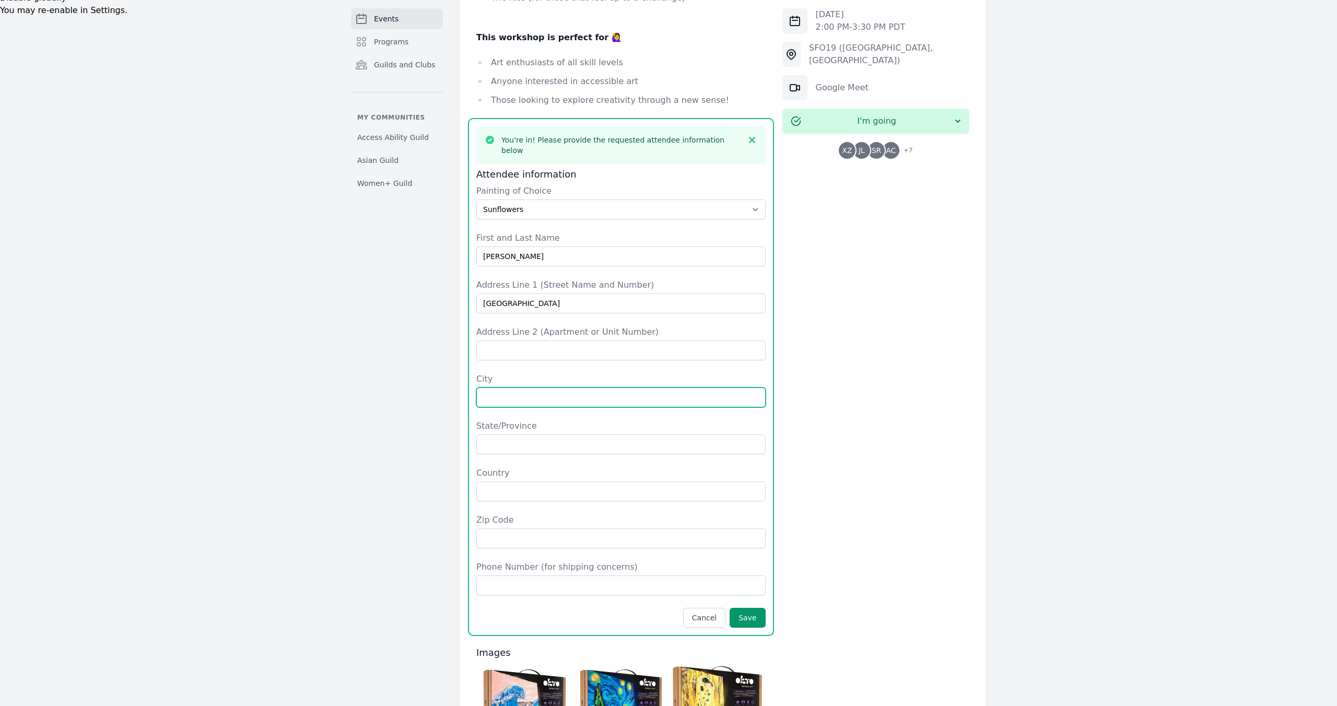
click at [493, 388] on input "City" at bounding box center [620, 398] width 289 height 20
type input "Fremont"
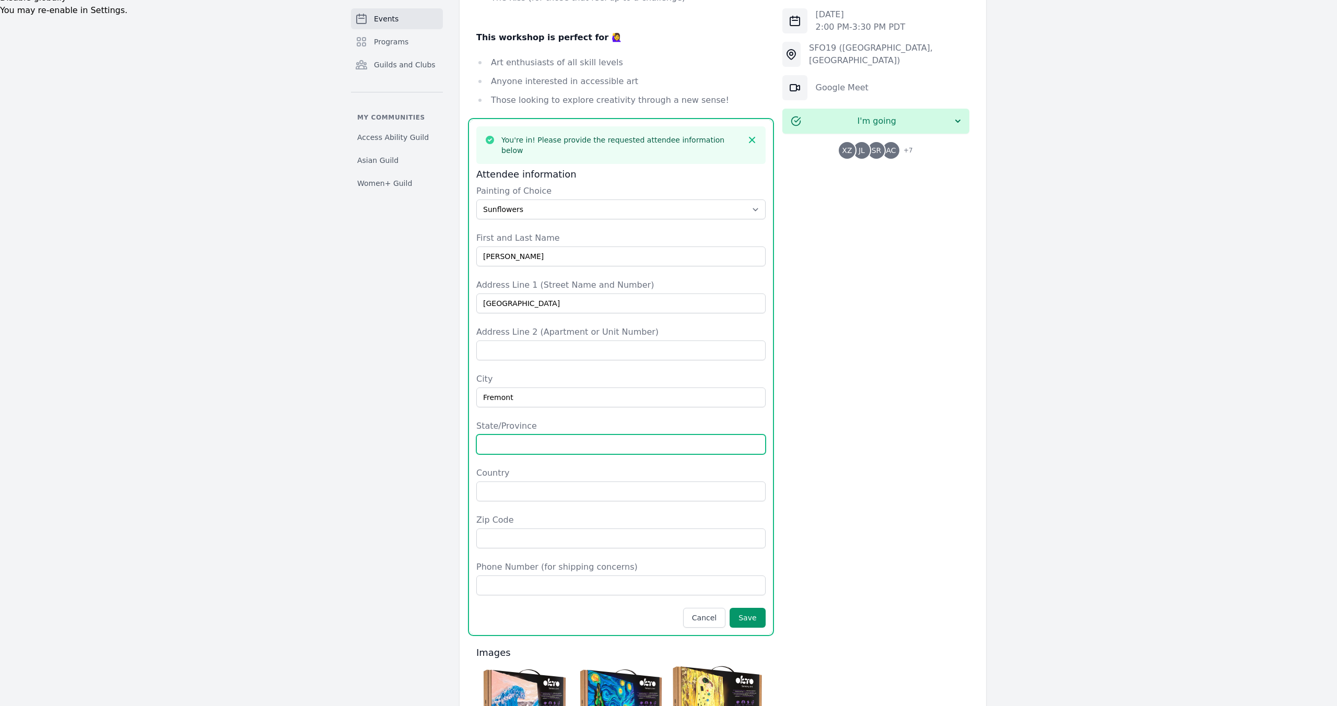
click at [485, 435] on input "State/Province" at bounding box center [620, 445] width 289 height 20
type input "CA"
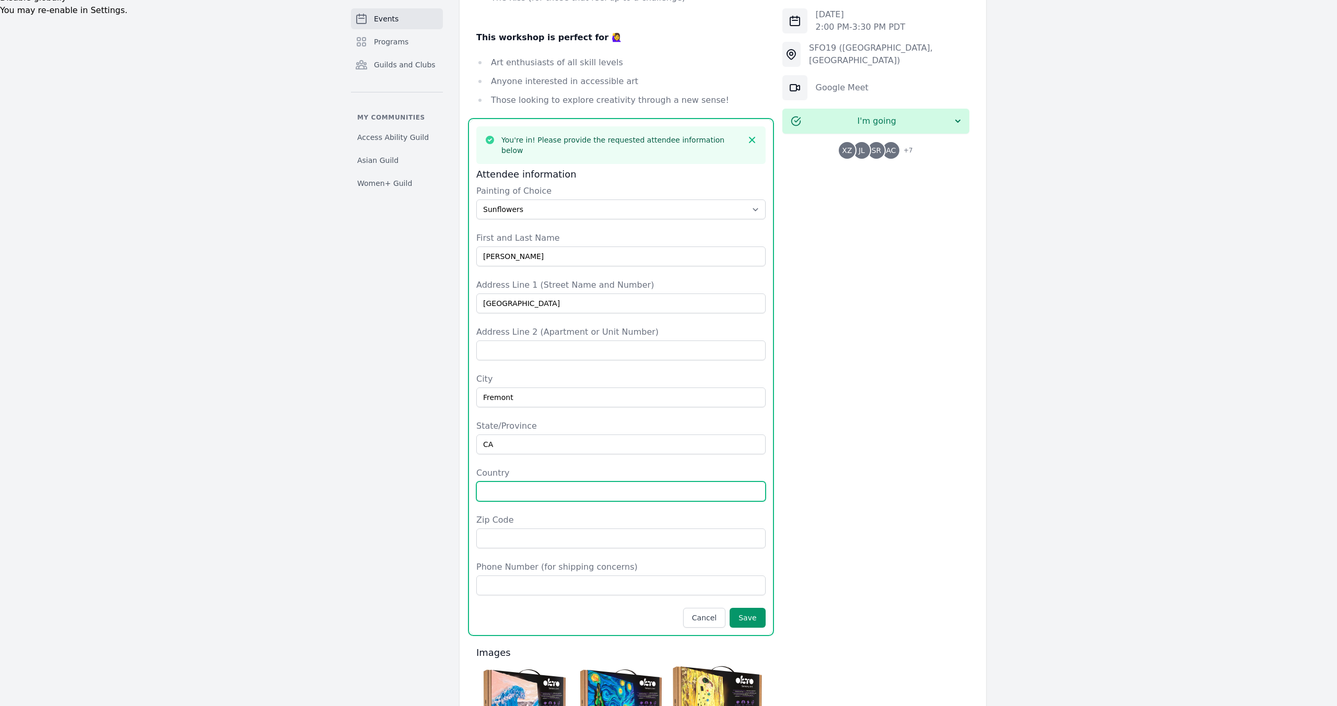
click at [523, 482] on input "Country" at bounding box center [620, 492] width 289 height 20
type input "US"
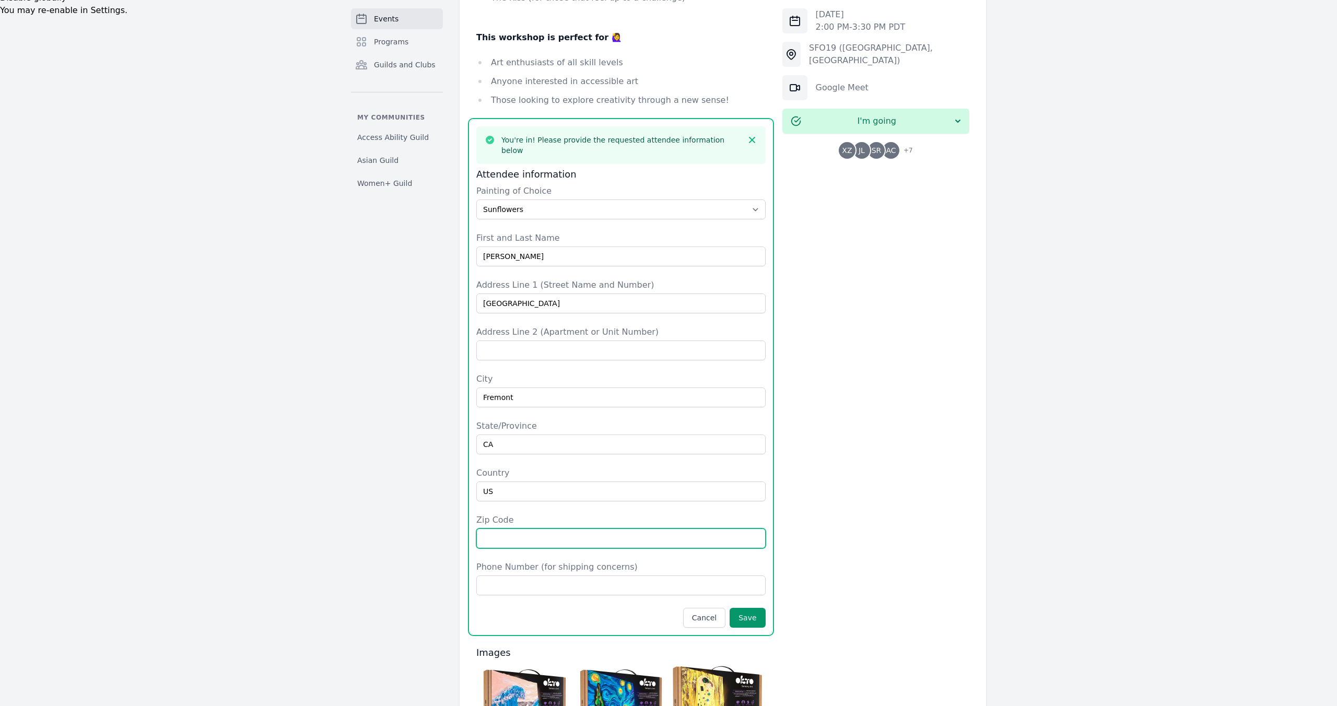
click at [566, 529] on input "Zip Code" at bounding box center [620, 539] width 289 height 20
type input "6"
type input "94538"
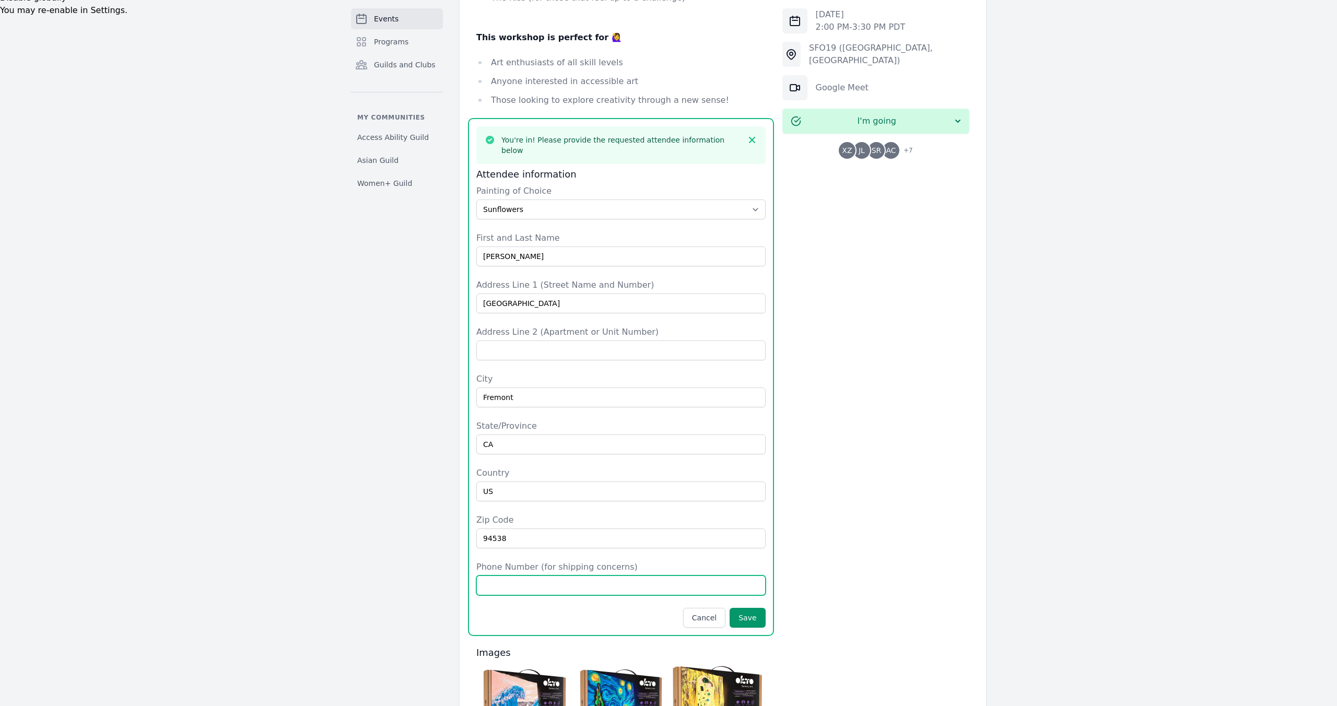
click at [552, 576] on input "Phone Number (for shipping concerns)" at bounding box center [620, 586] width 289 height 20
type input "7135022315"
click at [756, 608] on button "Save" at bounding box center [748, 618] width 36 height 20
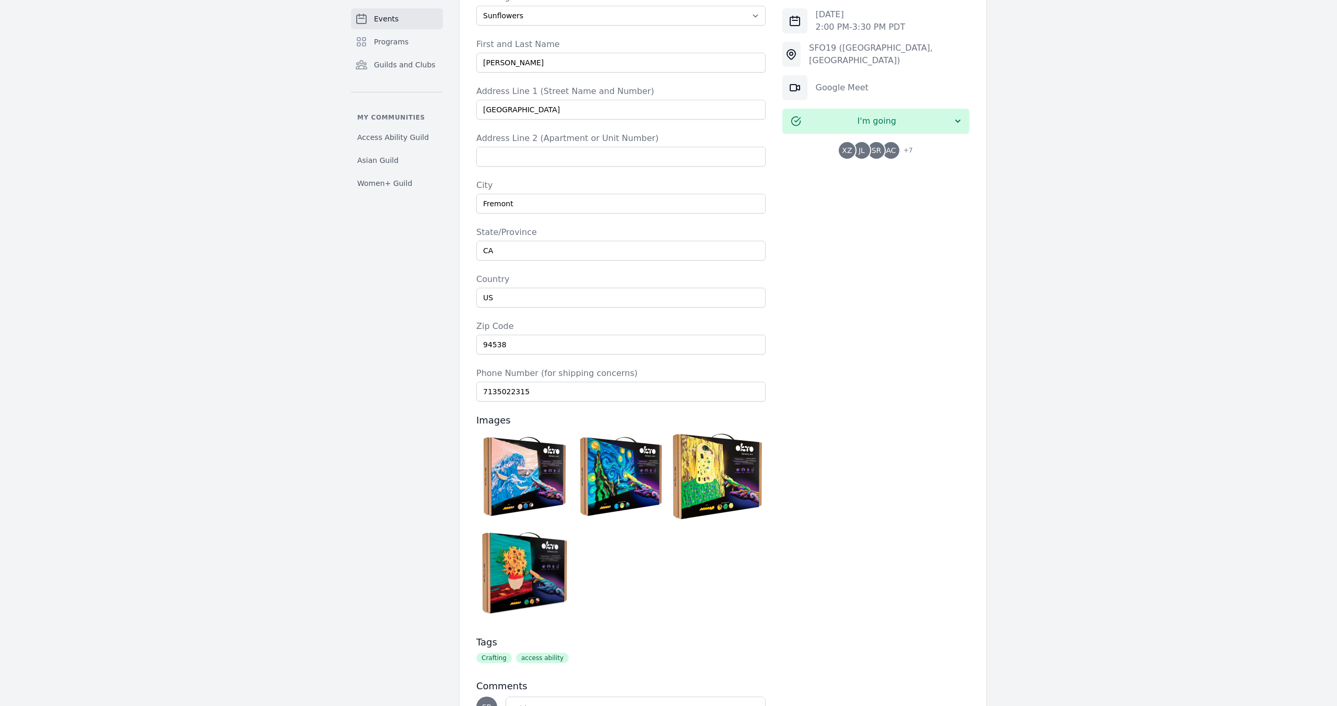
scroll to position [913, 0]
click at [697, 430] on img at bounding box center [717, 475] width 91 height 91
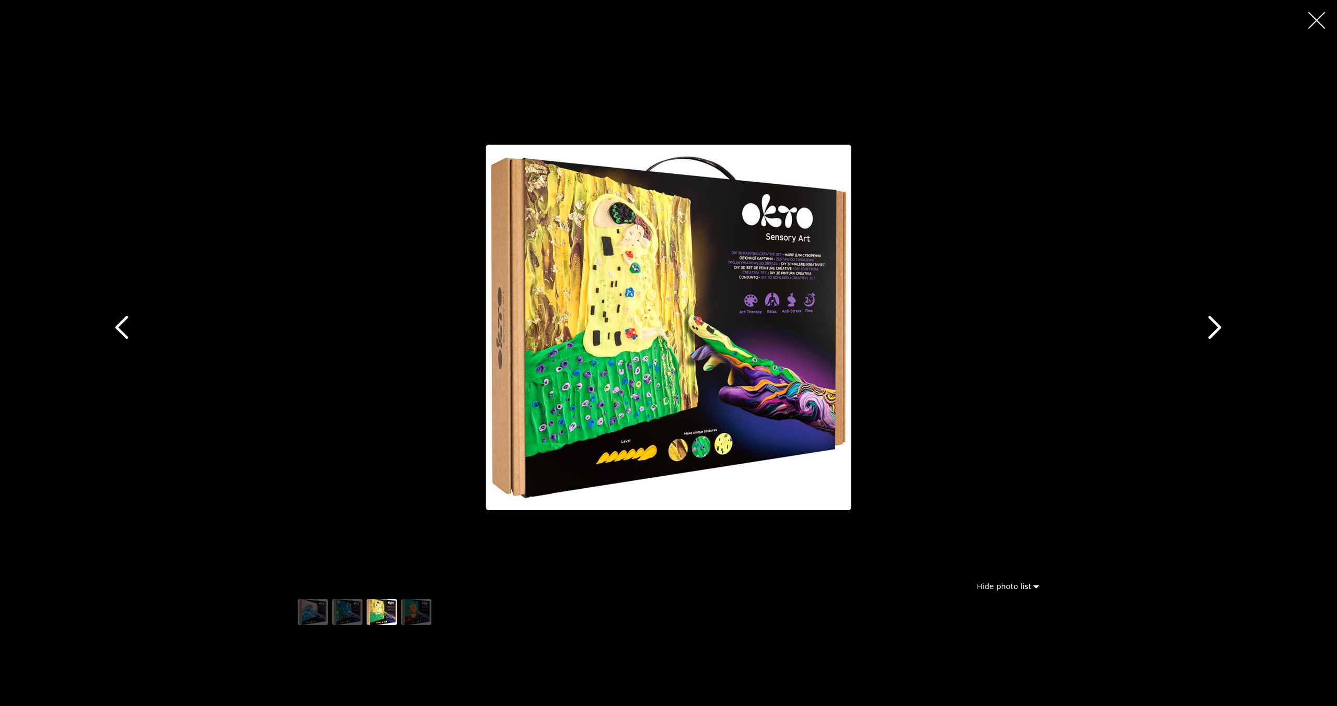
click at [1316, 20] on icon "button" at bounding box center [1316, 20] width 17 height 17
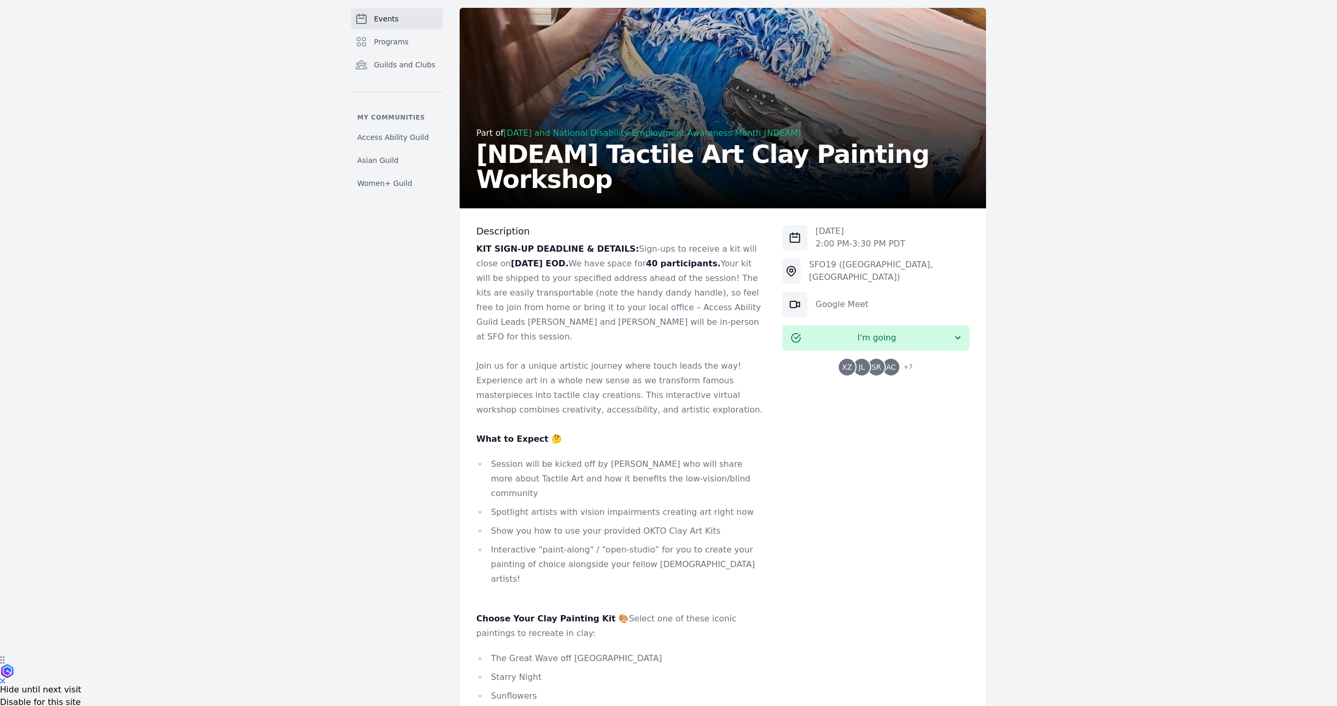
scroll to position [0, 0]
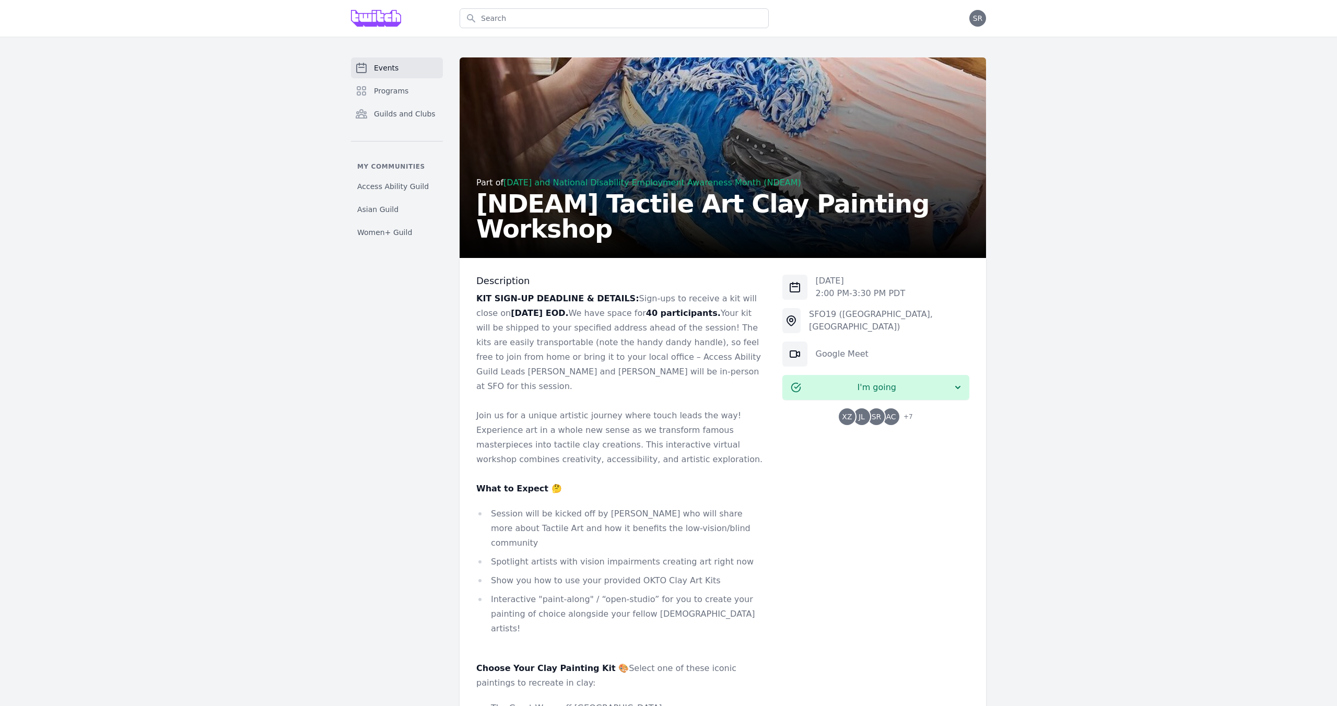
click at [895, 418] on span "AC" at bounding box center [891, 416] width 10 height 7
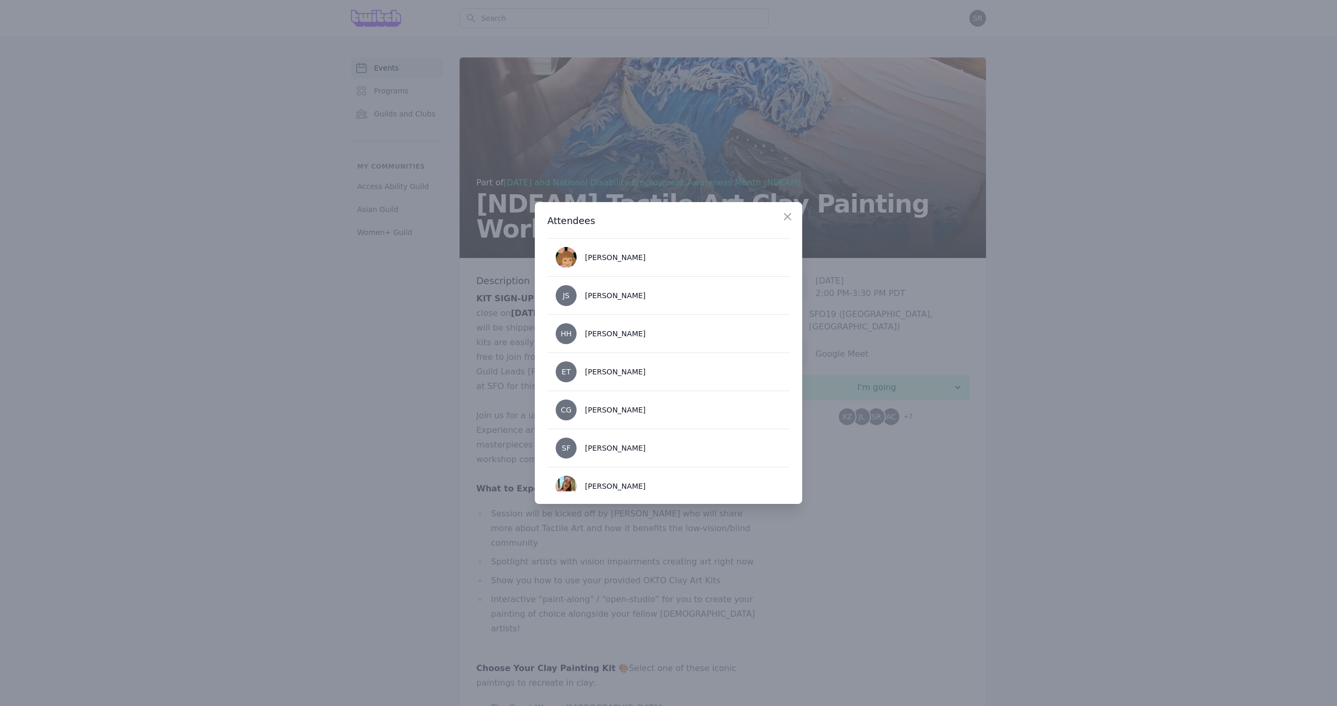
scroll to position [163, 0]
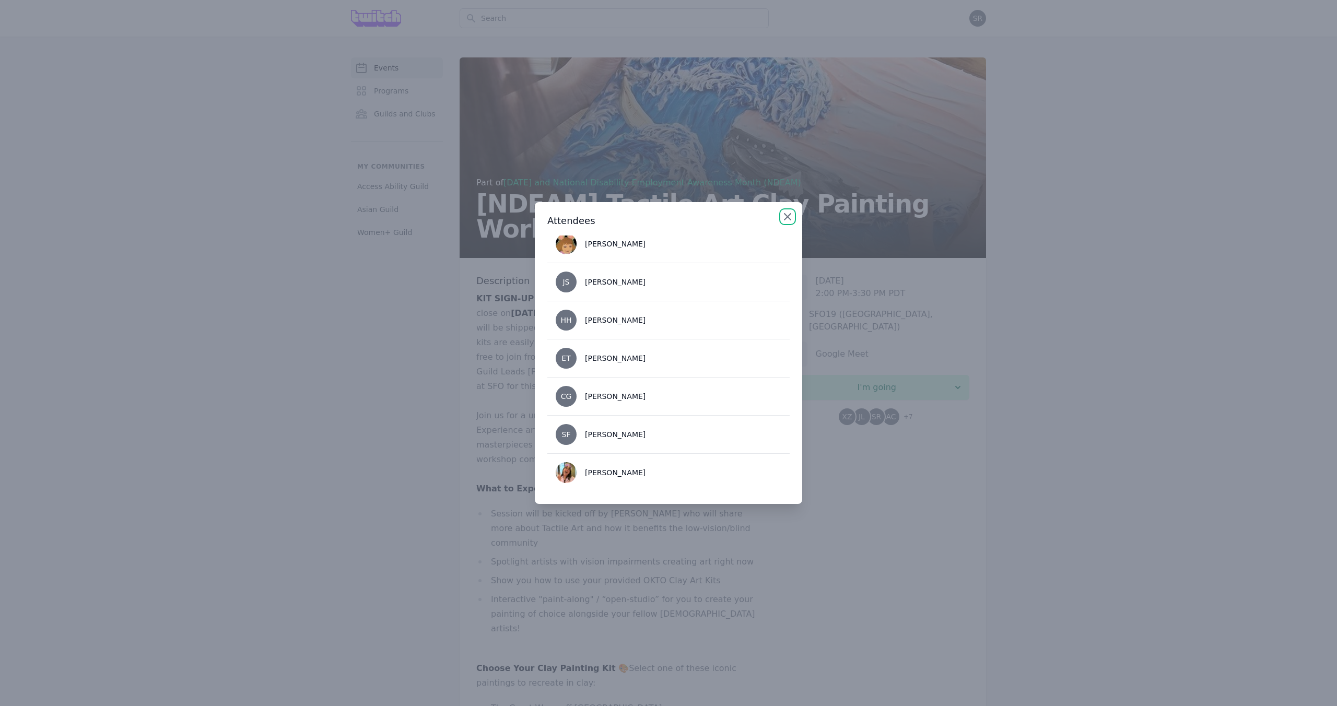
click at [787, 217] on icon "button" at bounding box center [787, 217] width 6 height 6
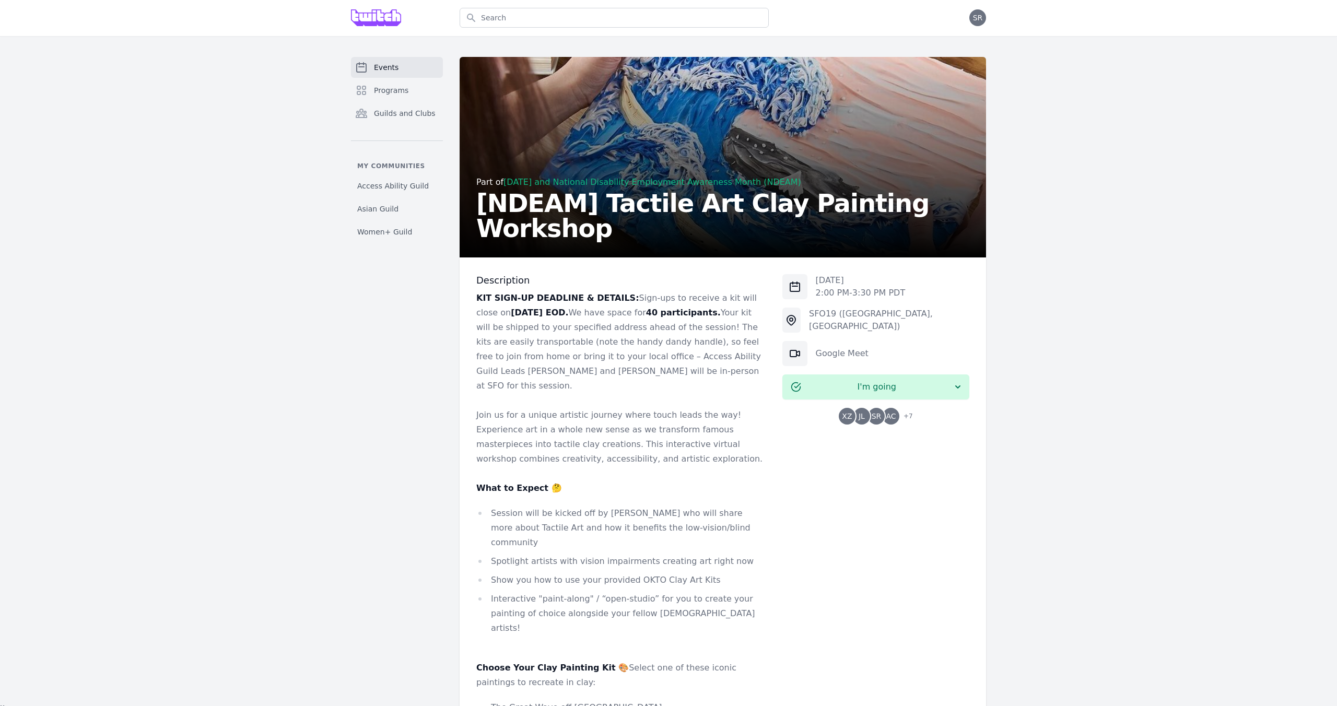
scroll to position [0, 0]
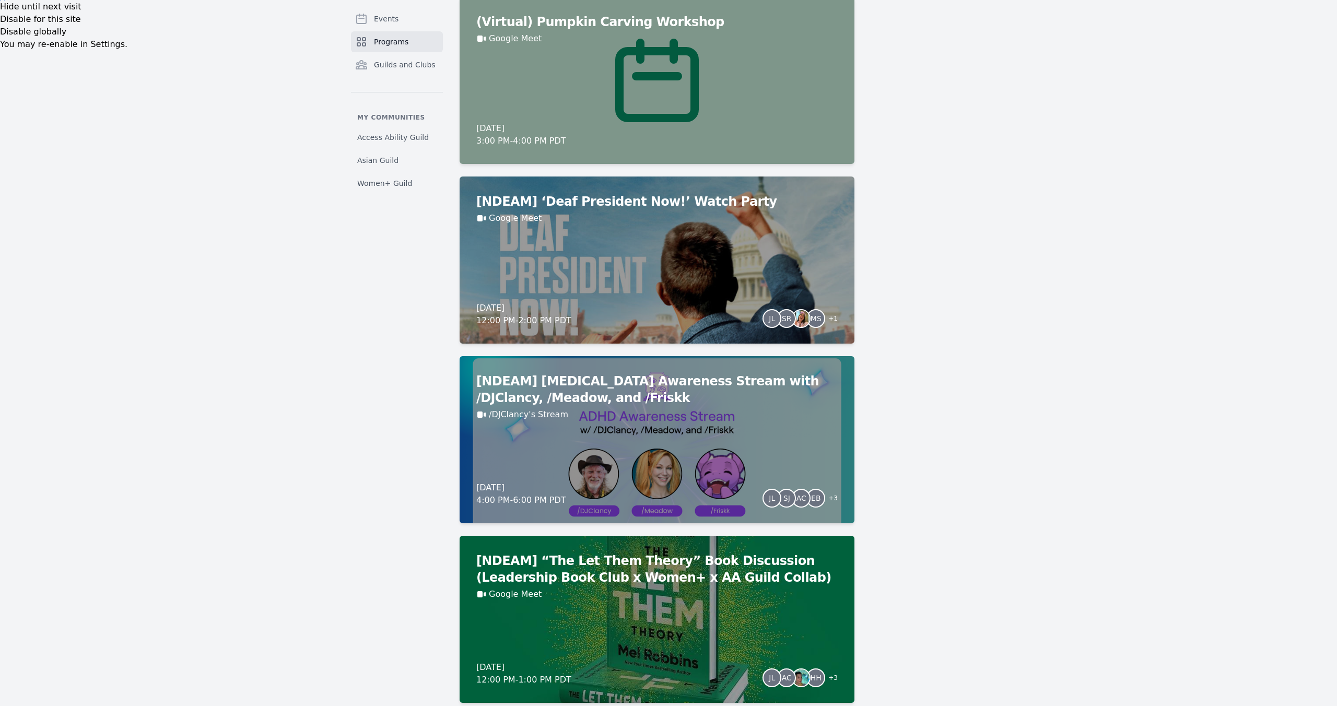
scroll to position [735, 0]
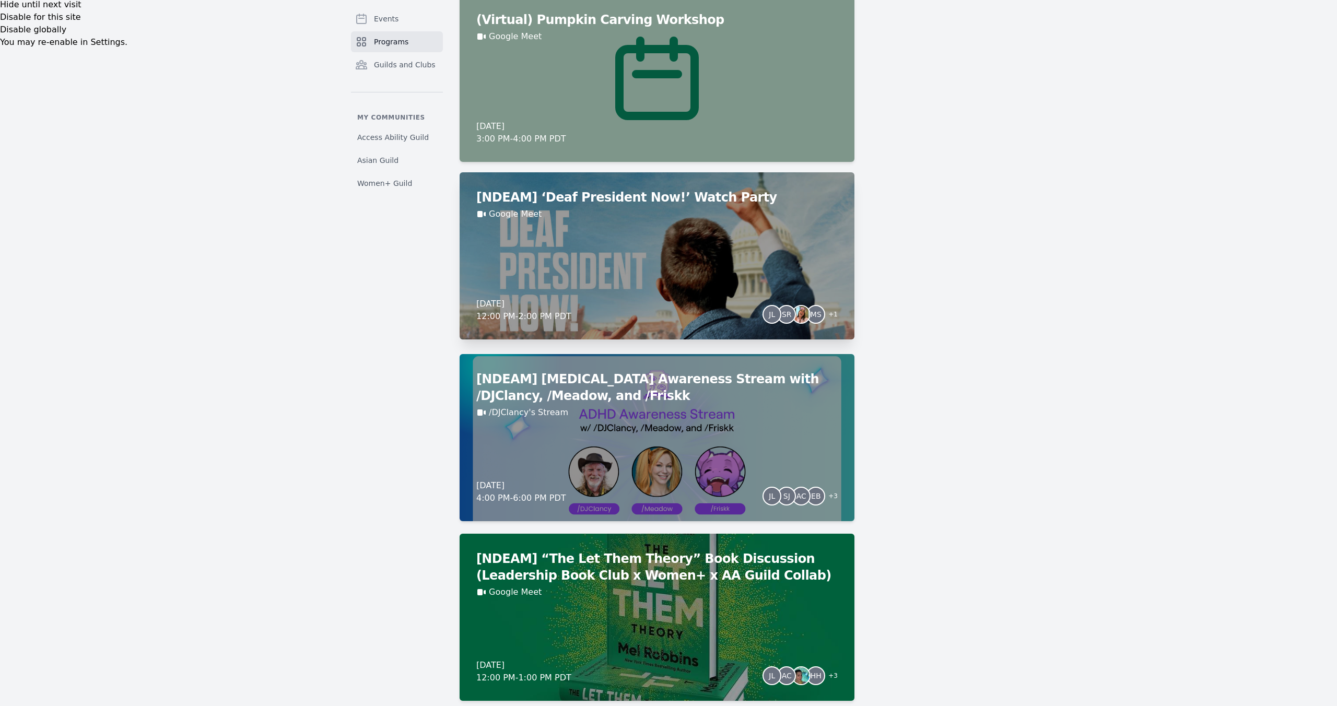
click at [657, 204] on h2 "[NDEAM] ‘Deaf President Now!’ Watch Party" at bounding box center [656, 197] width 361 height 17
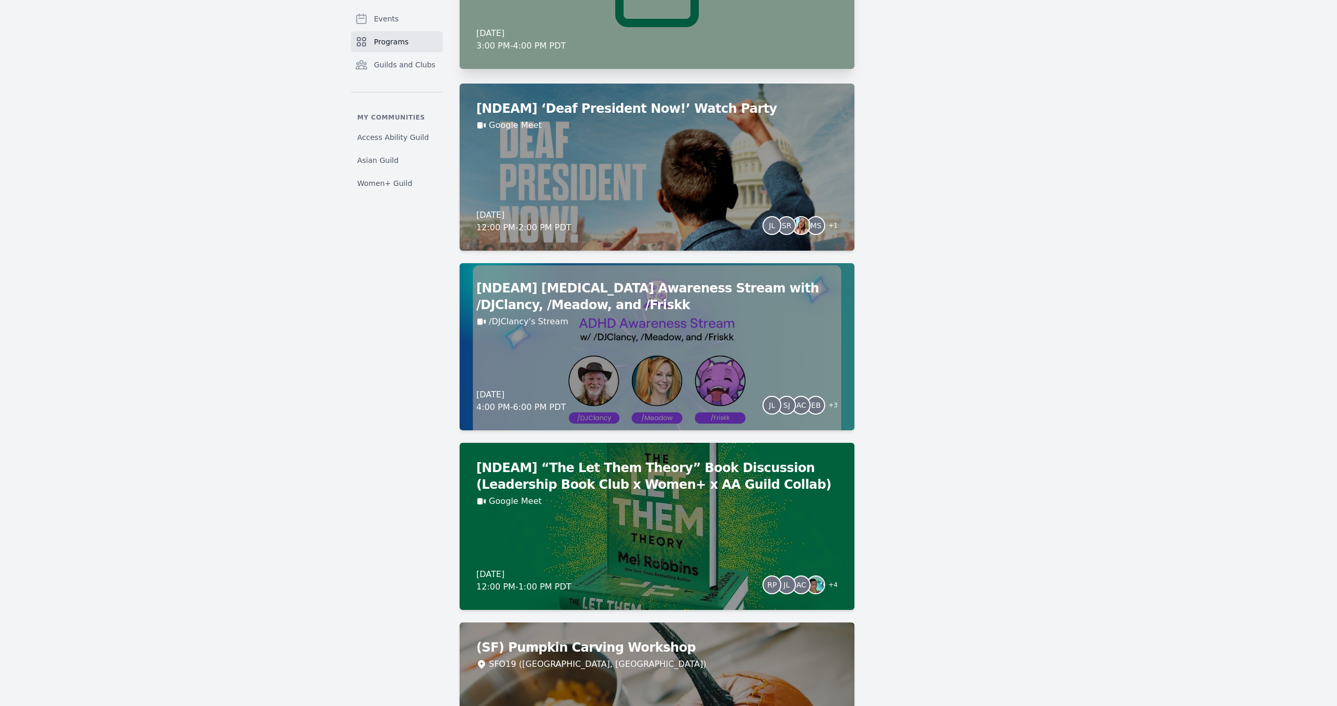
scroll to position [1021, 0]
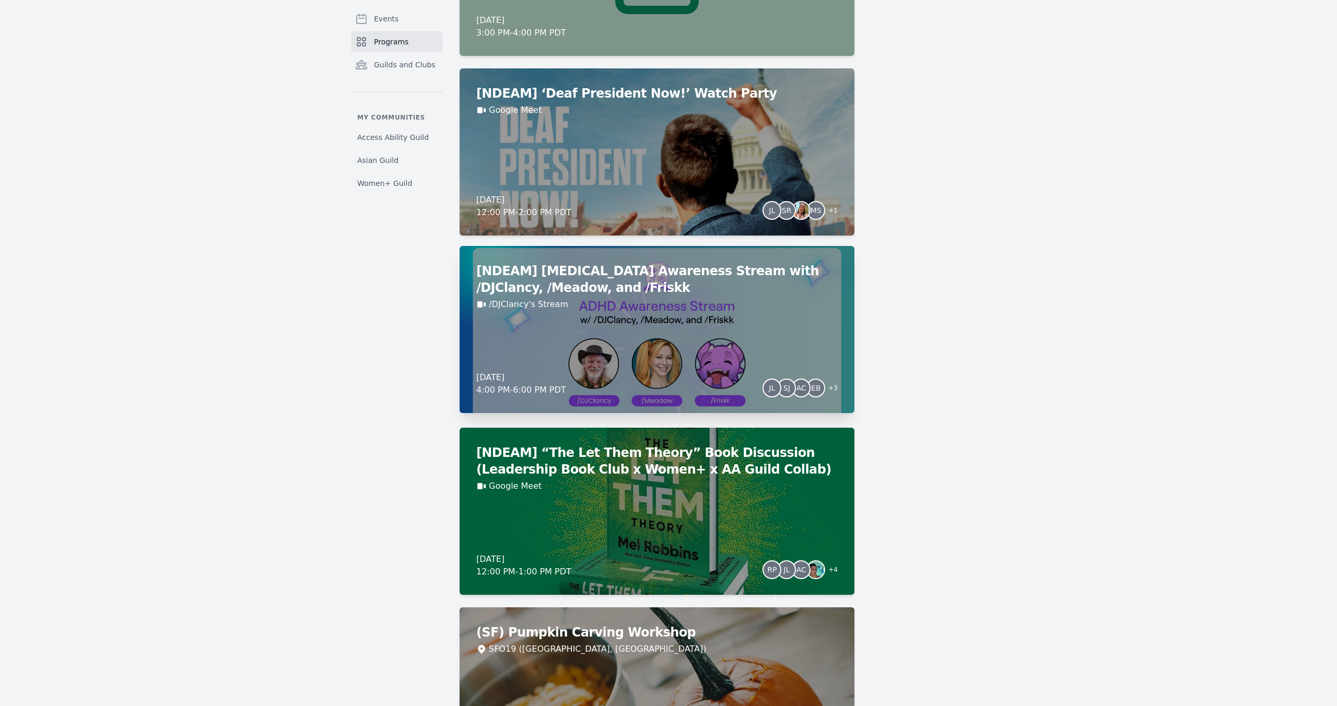
click at [653, 291] on h2 "[NDEAM] [MEDICAL_DATA] Awareness Stream with /DJClancy, /Meadow, and /Friskk" at bounding box center [656, 279] width 361 height 33
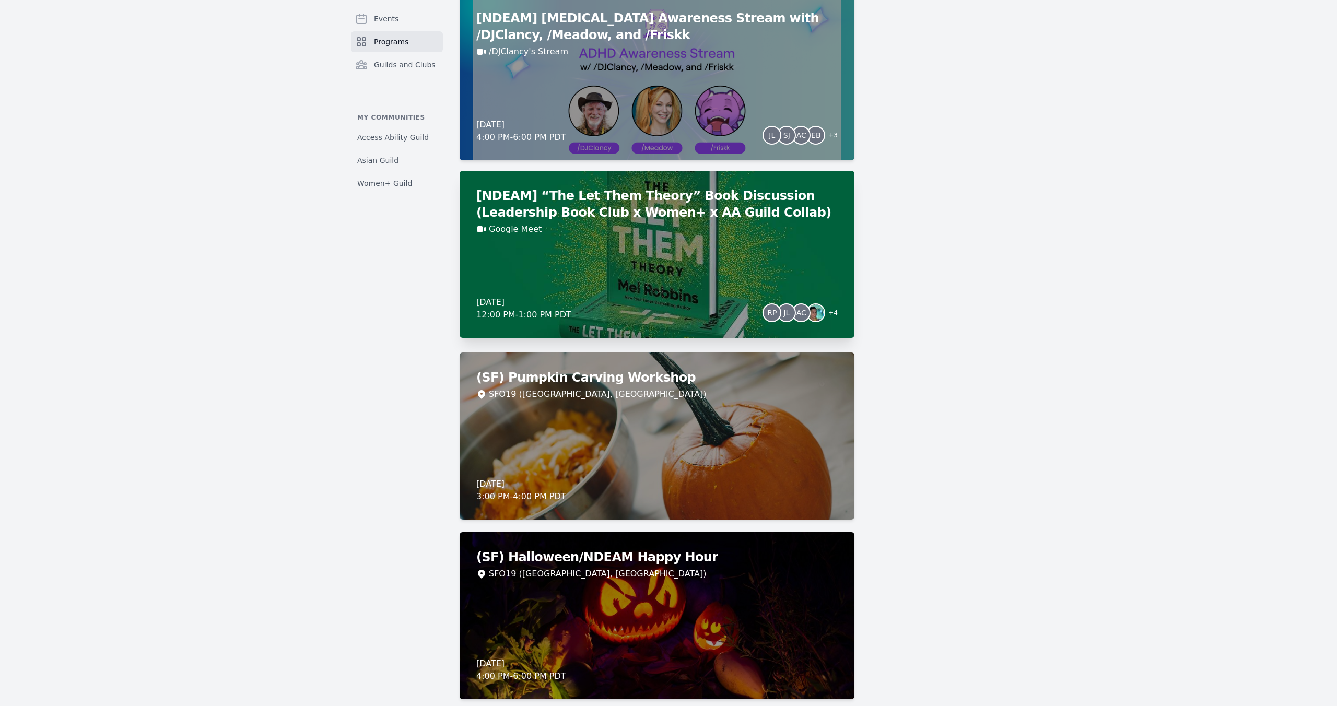
scroll to position [1310, 0]
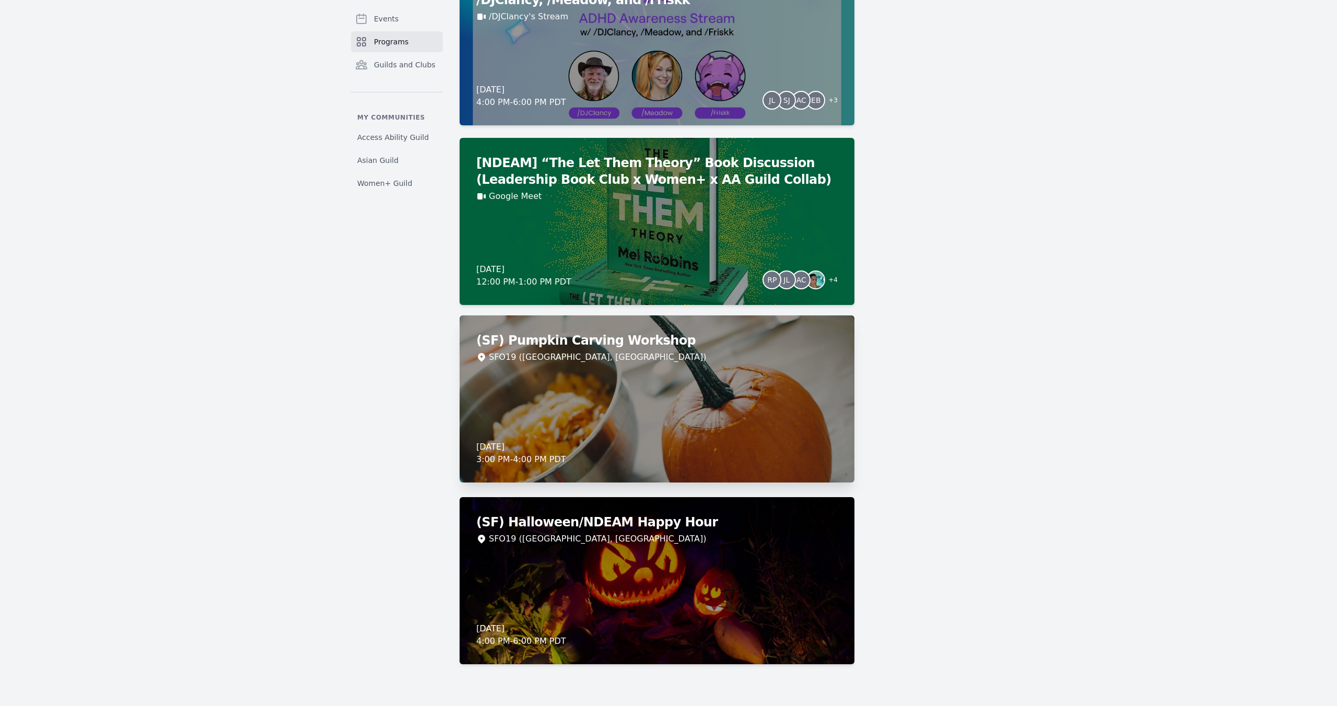
click at [567, 336] on h2 "(SF) Pumpkin Carving Workshop" at bounding box center [656, 340] width 361 height 17
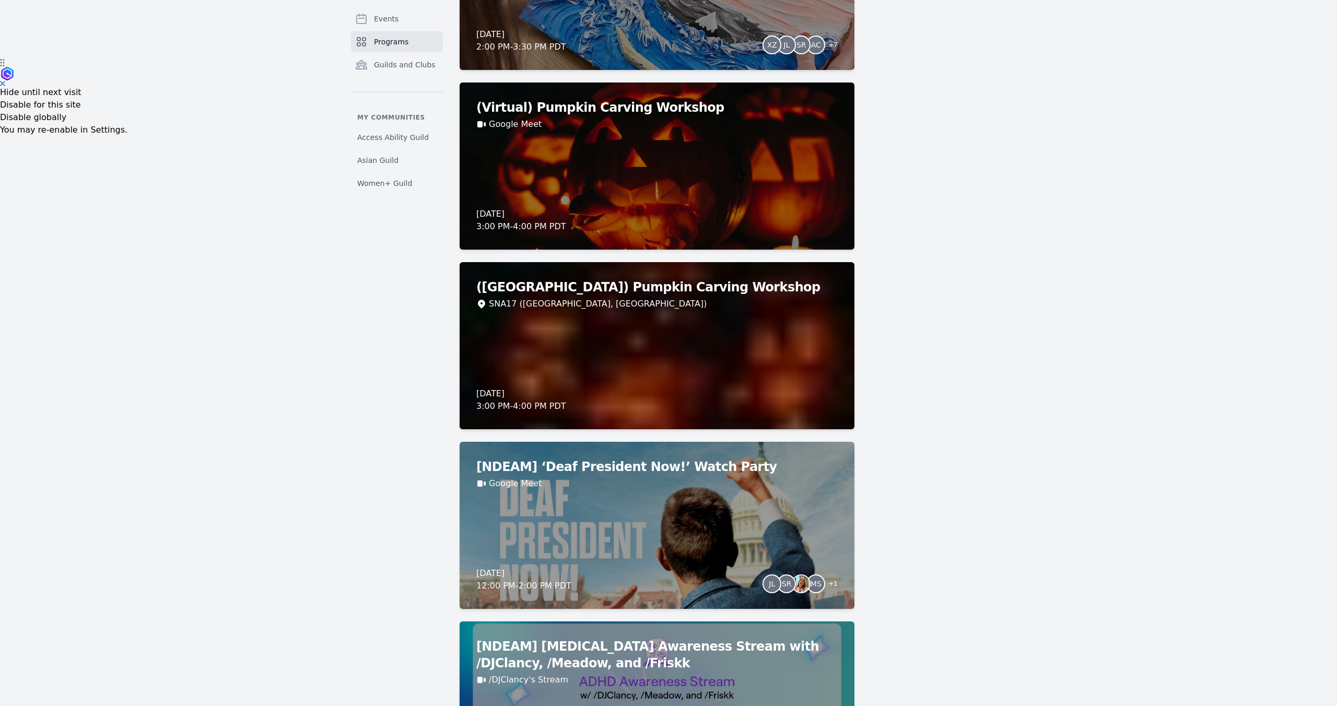
scroll to position [647, 0]
click at [645, 291] on h2 "([GEOGRAPHIC_DATA]) Pumpkin Carving Workshop" at bounding box center [656, 285] width 361 height 17
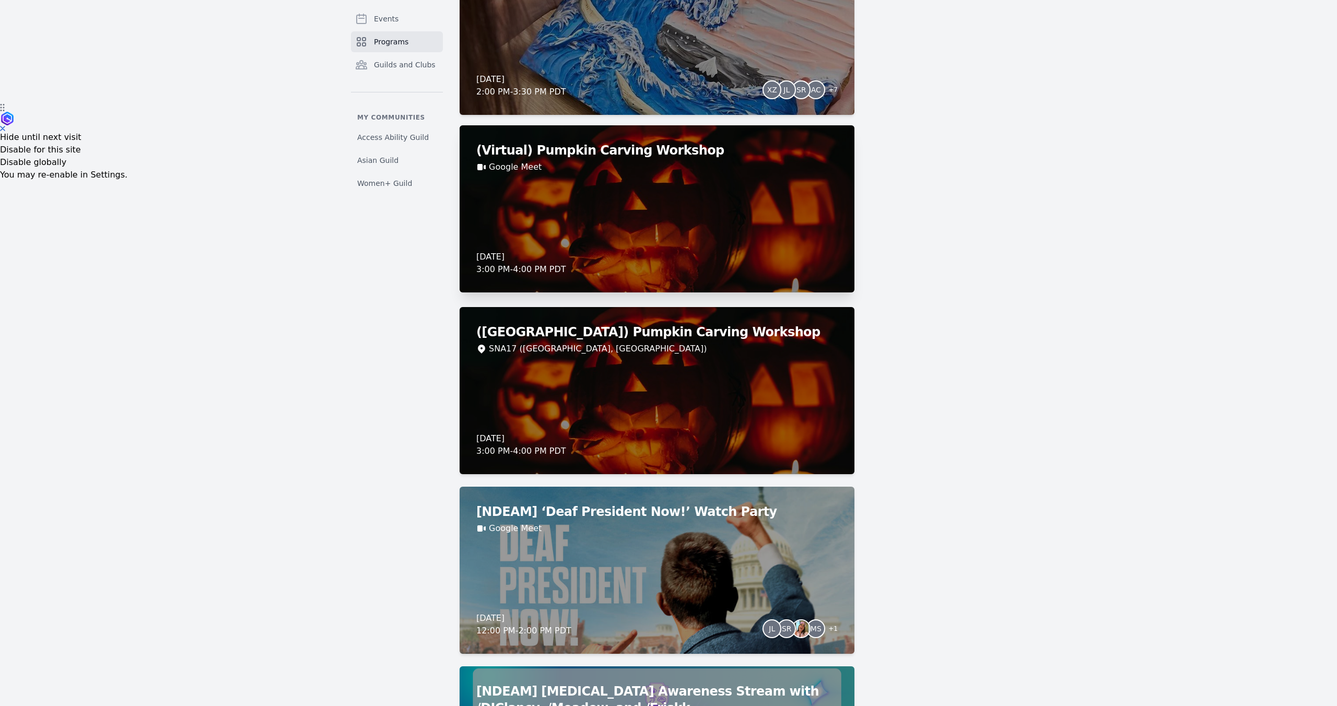
scroll to position [599, 0]
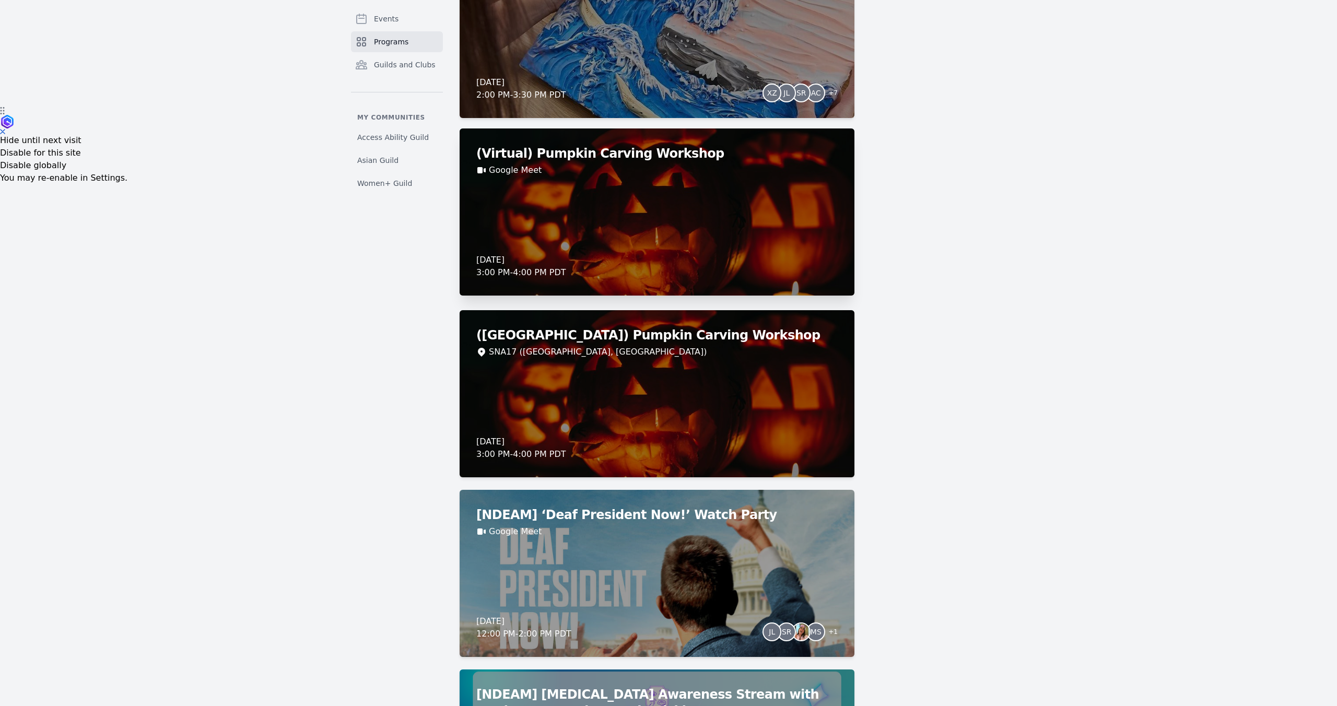
click at [590, 143] on div "(Virtual) Pumpkin Carving Workshop Google Meet [DATE] 3:00 PM - 4:00 PM PDT" at bounding box center [657, 211] width 395 height 167
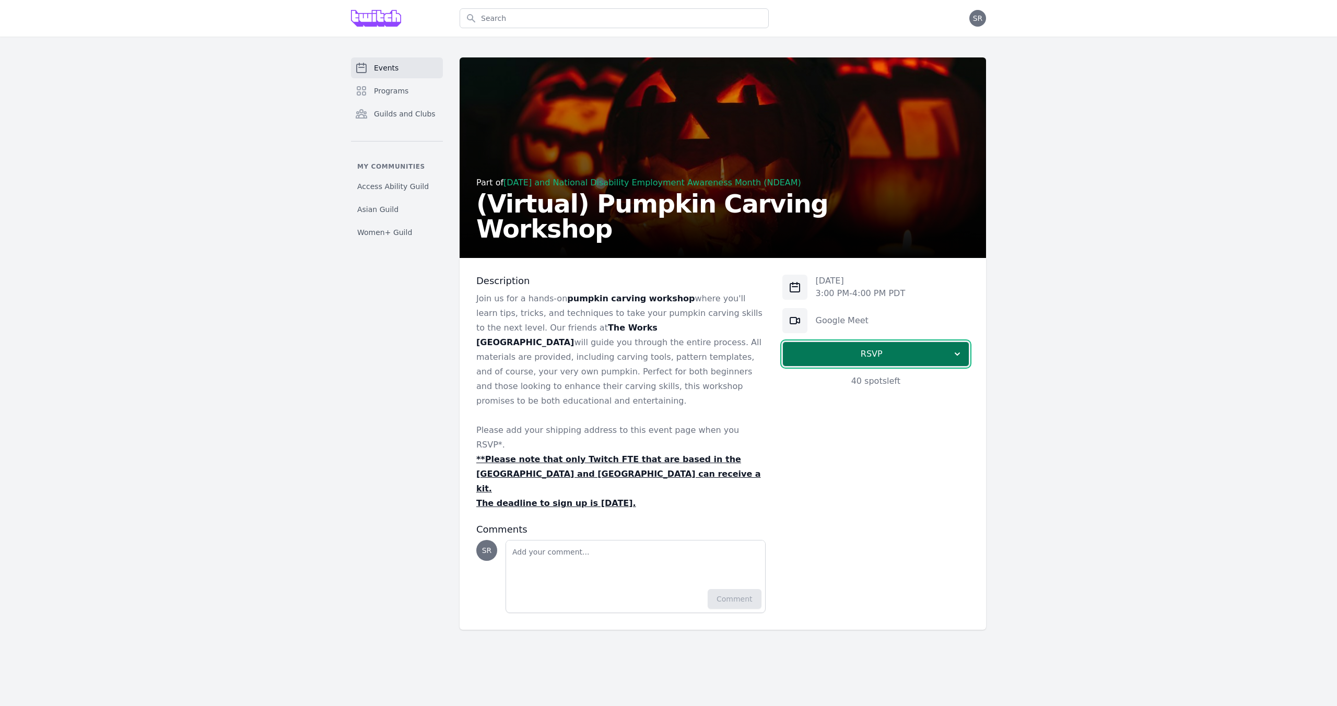
click at [864, 350] on span "RSVP" at bounding box center [871, 354] width 161 height 13
click at [886, 375] on link "I'm going" at bounding box center [875, 382] width 187 height 19
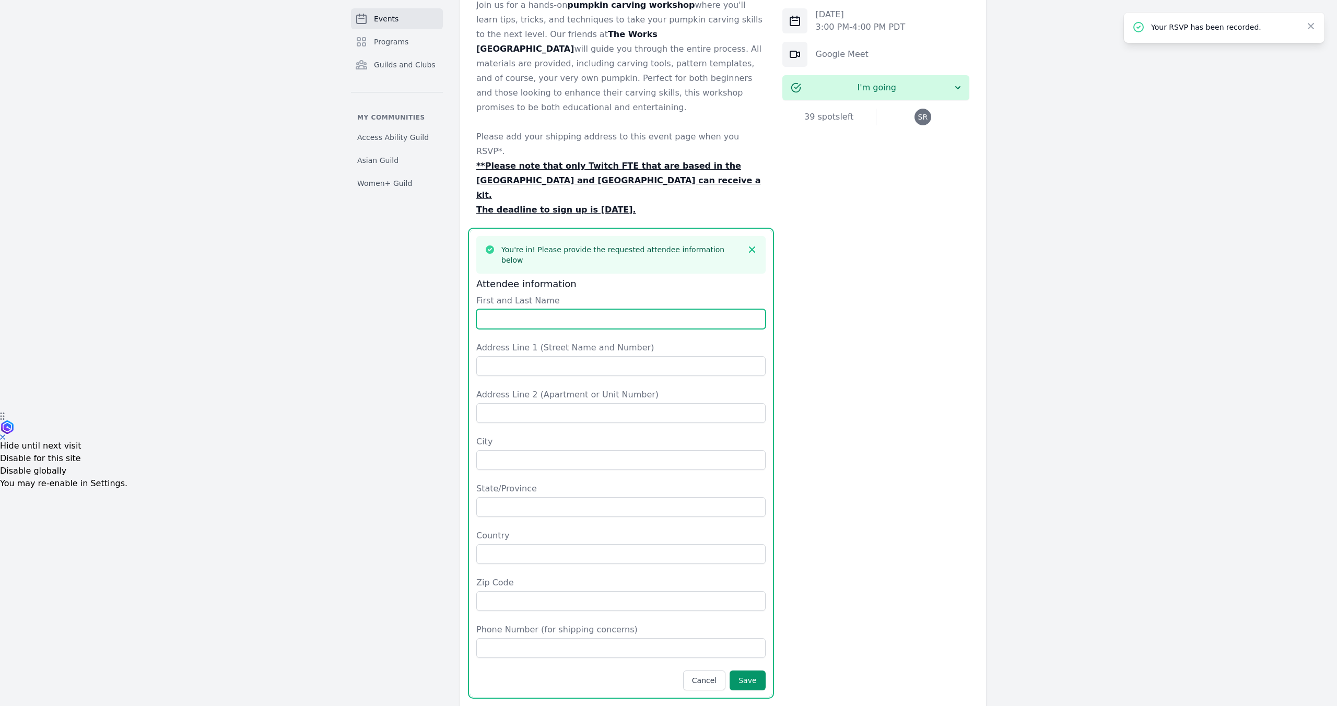
click at [556, 309] on input "First and Last Name" at bounding box center [620, 319] width 289 height 20
type input "[PERSON_NAME]"
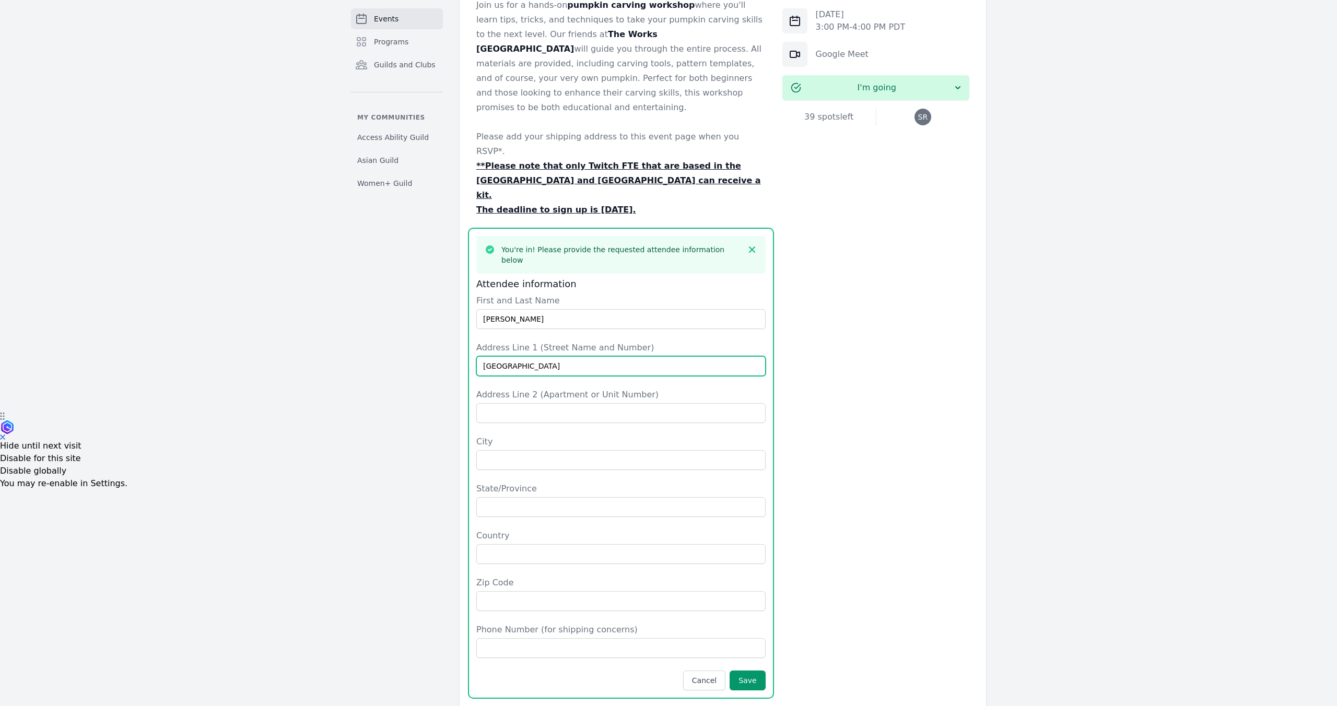
type input "[GEOGRAPHIC_DATA]"
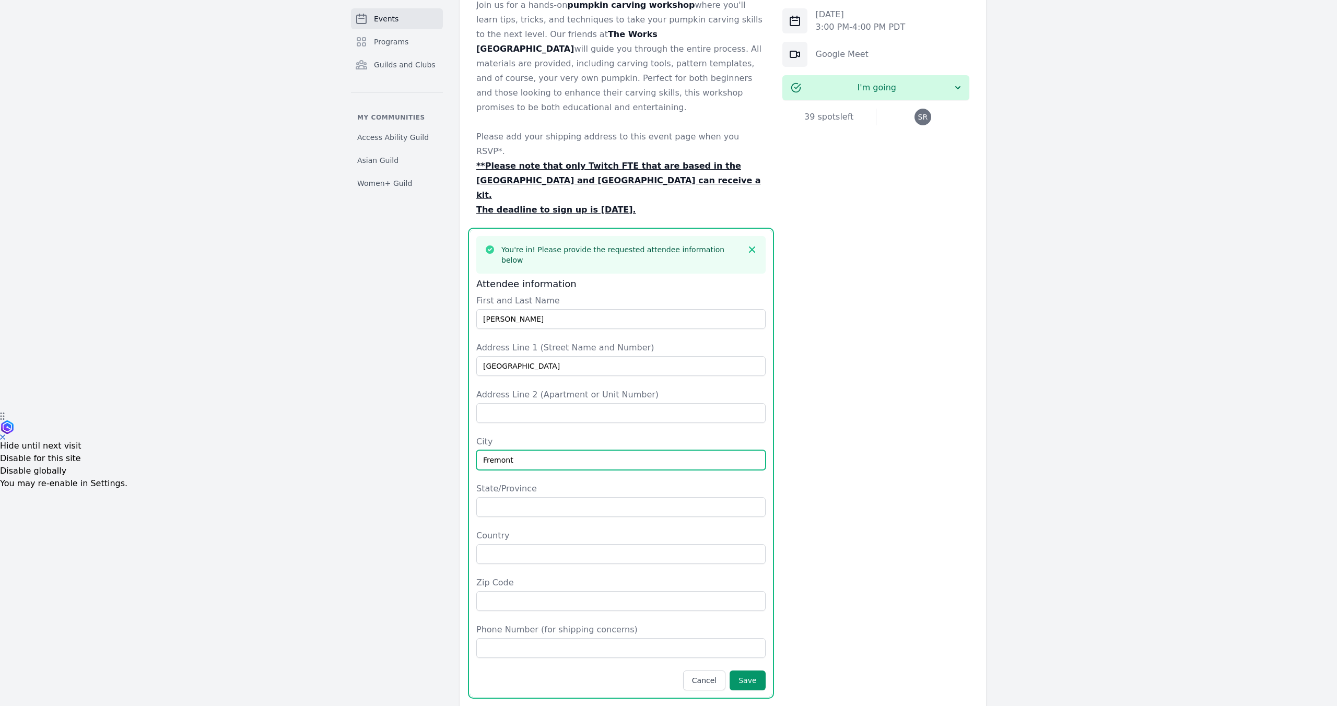
type input "Fremont"
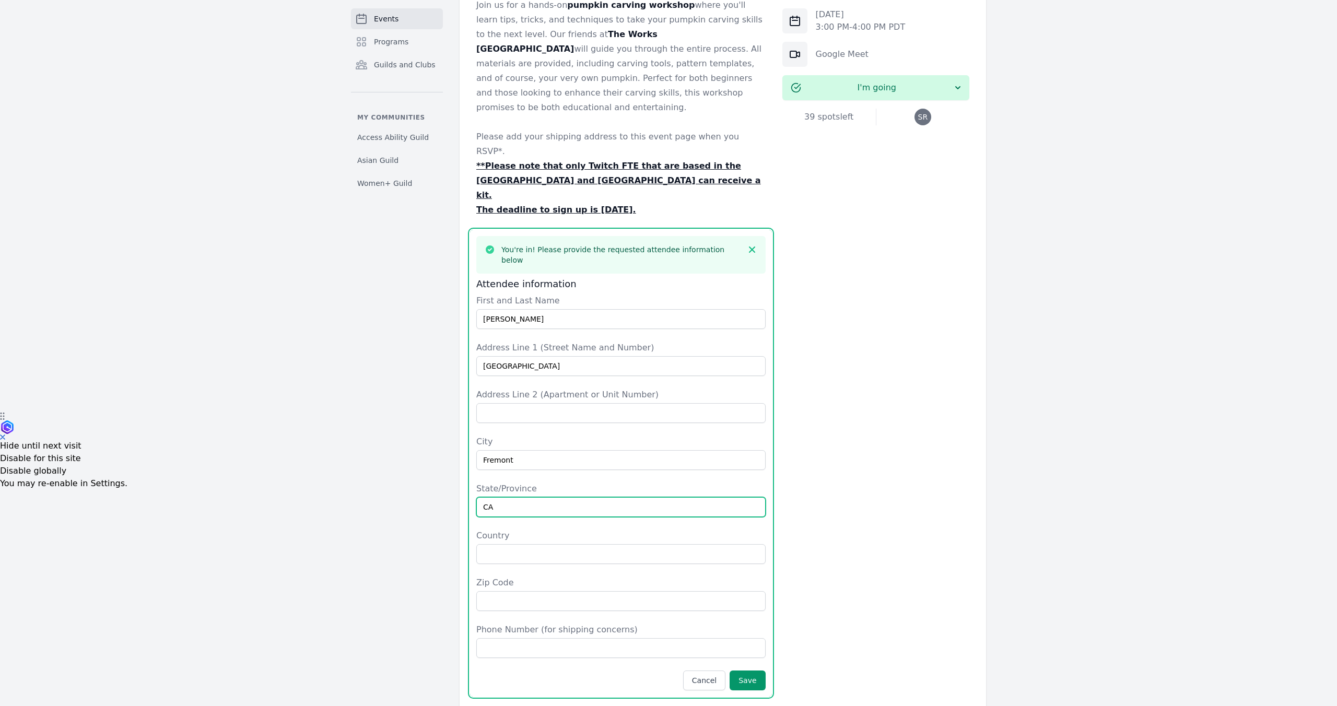
type input "CA"
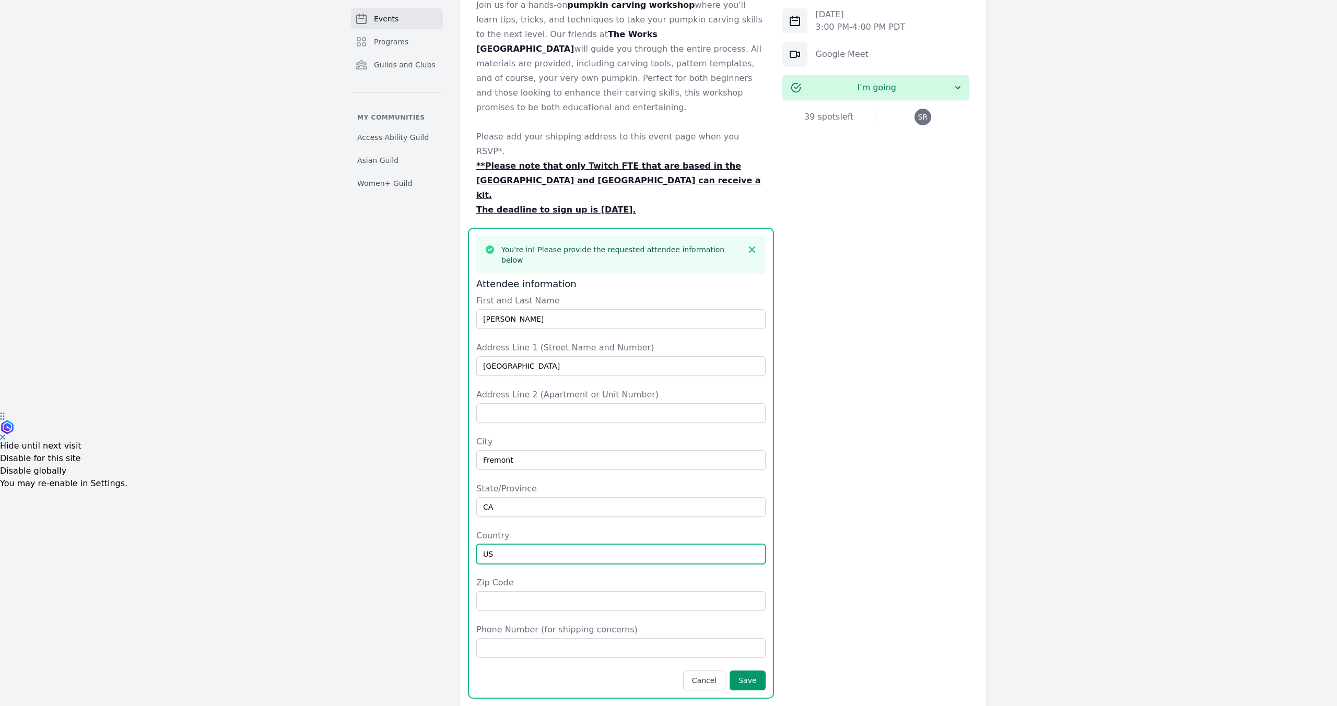
type input "US"
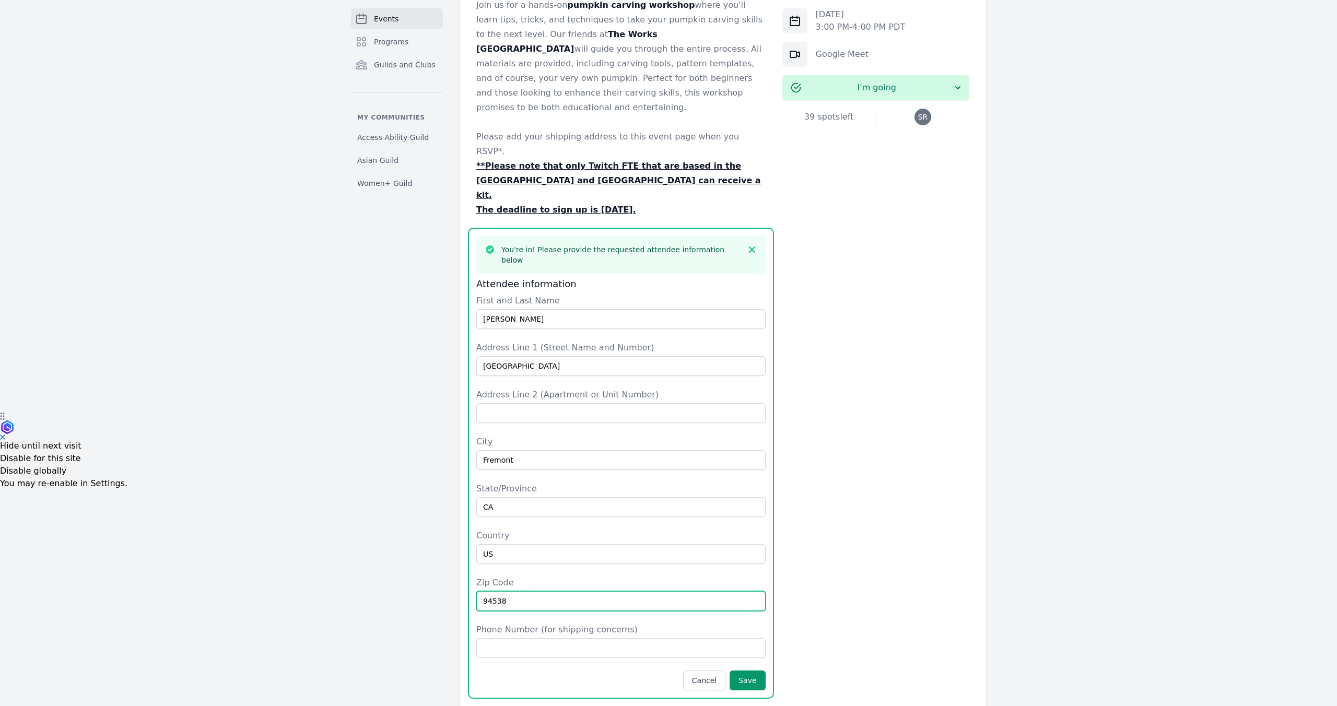
type input "94538"
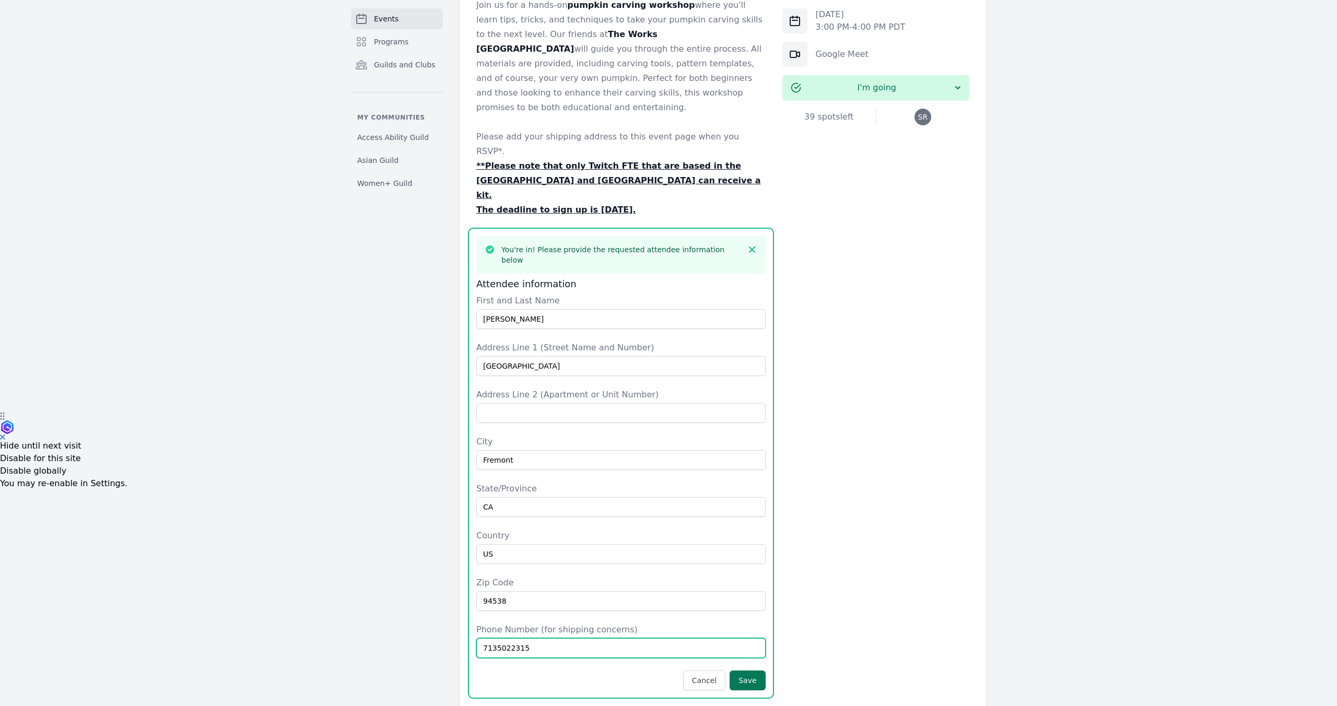
type input "7135022315"
click at [756, 671] on button "Save" at bounding box center [748, 681] width 36 height 20
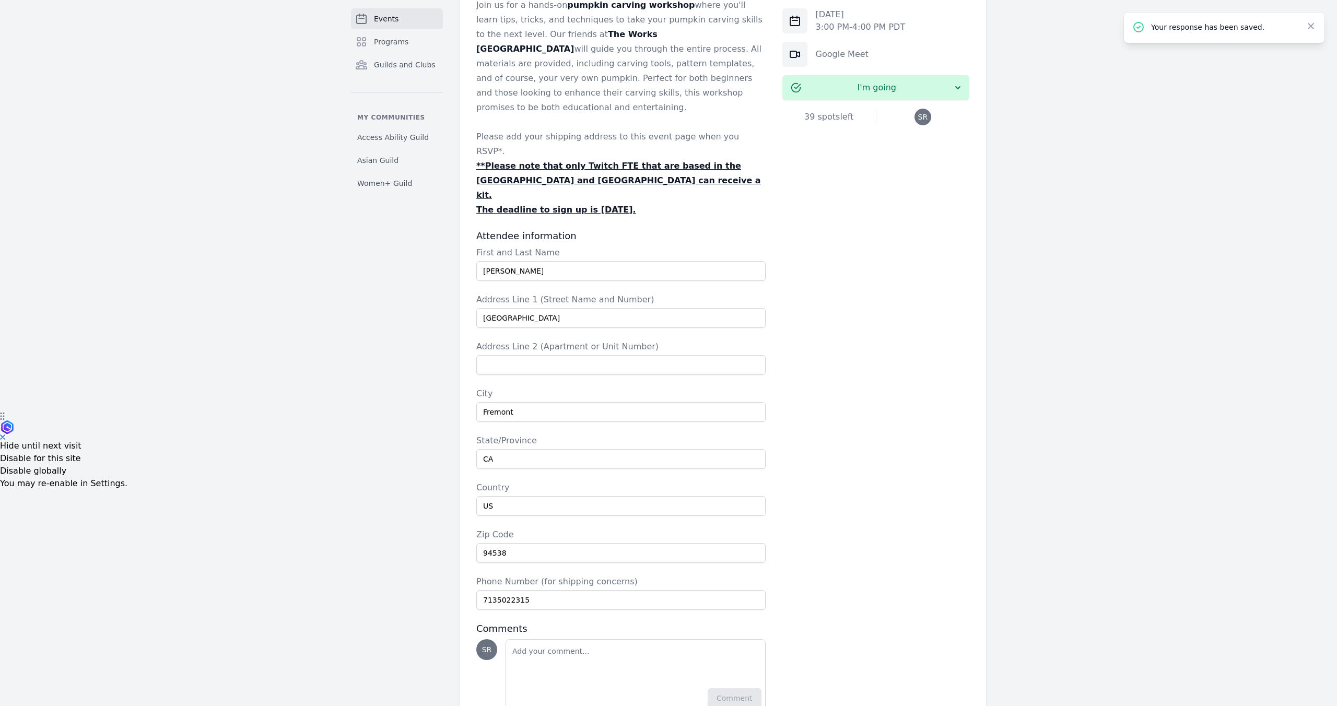
scroll to position [0, 0]
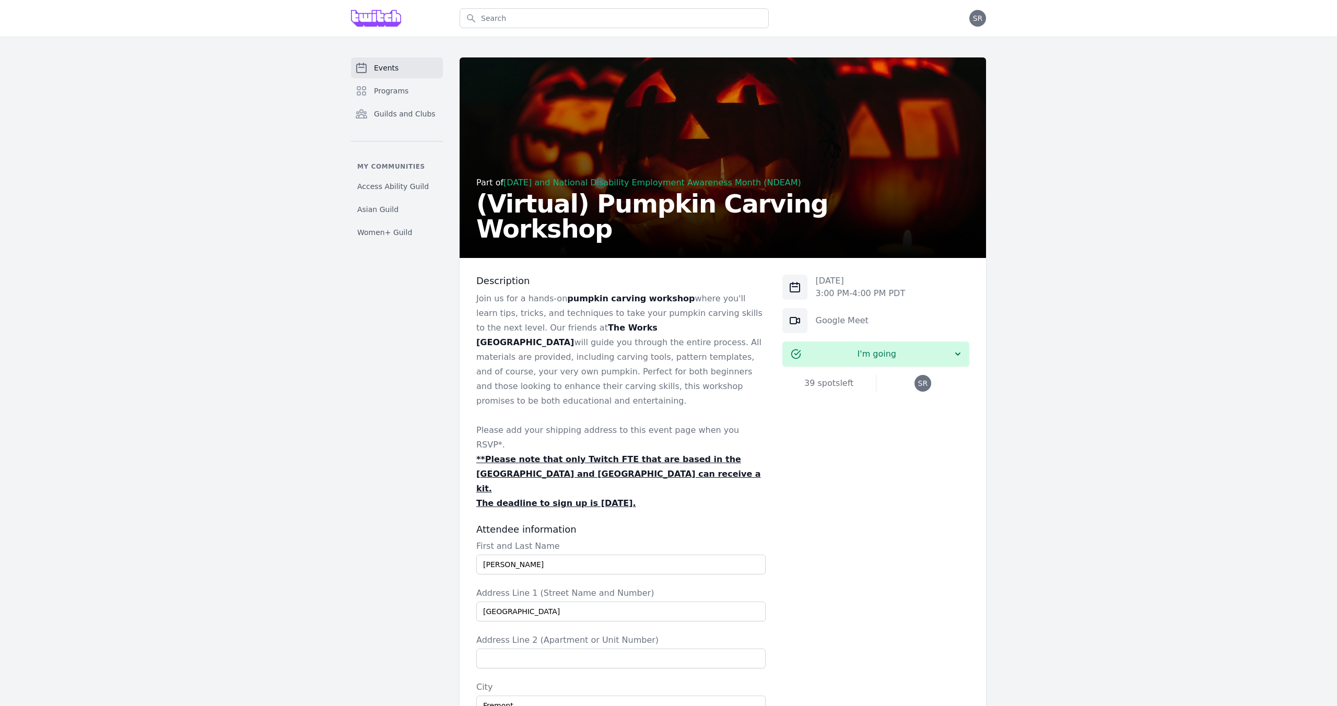
click at [390, 72] on span "Events" at bounding box center [386, 68] width 25 height 10
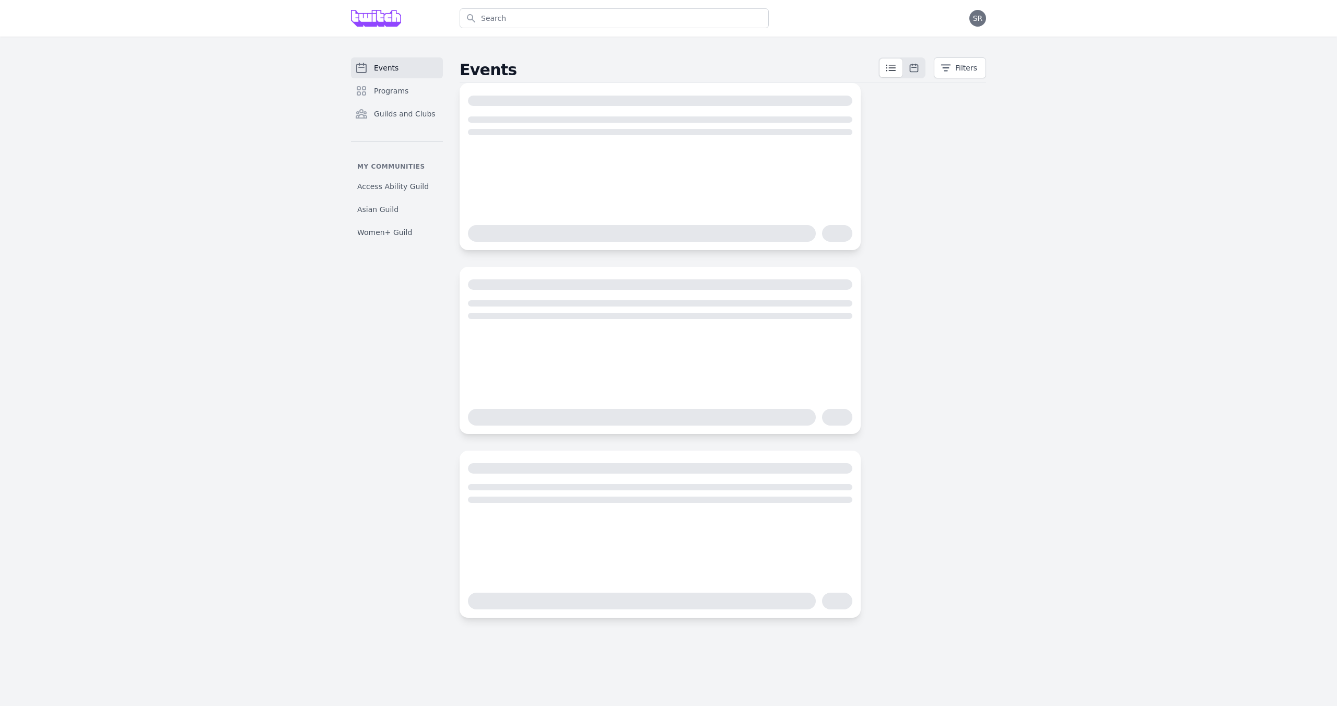
click at [380, 66] on span "Events" at bounding box center [386, 68] width 25 height 10
click at [386, 65] on span "Events" at bounding box center [386, 68] width 25 height 10
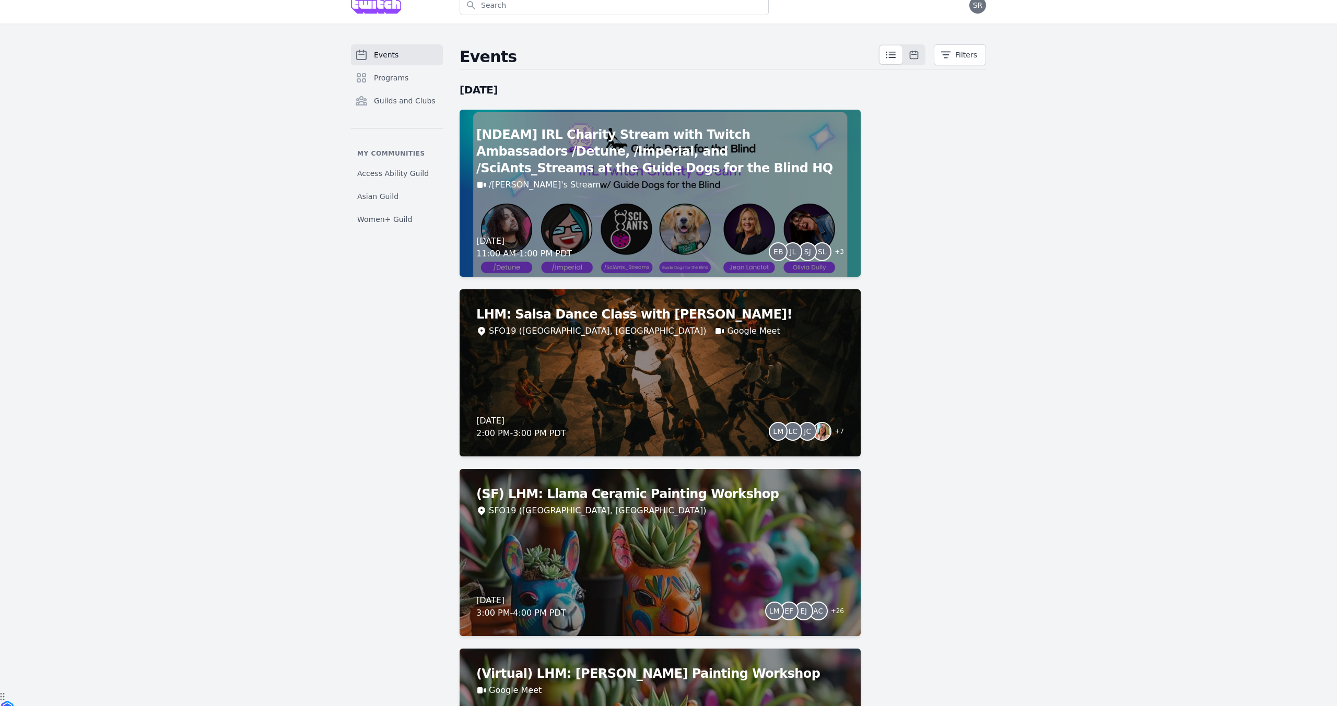
scroll to position [15, 0]
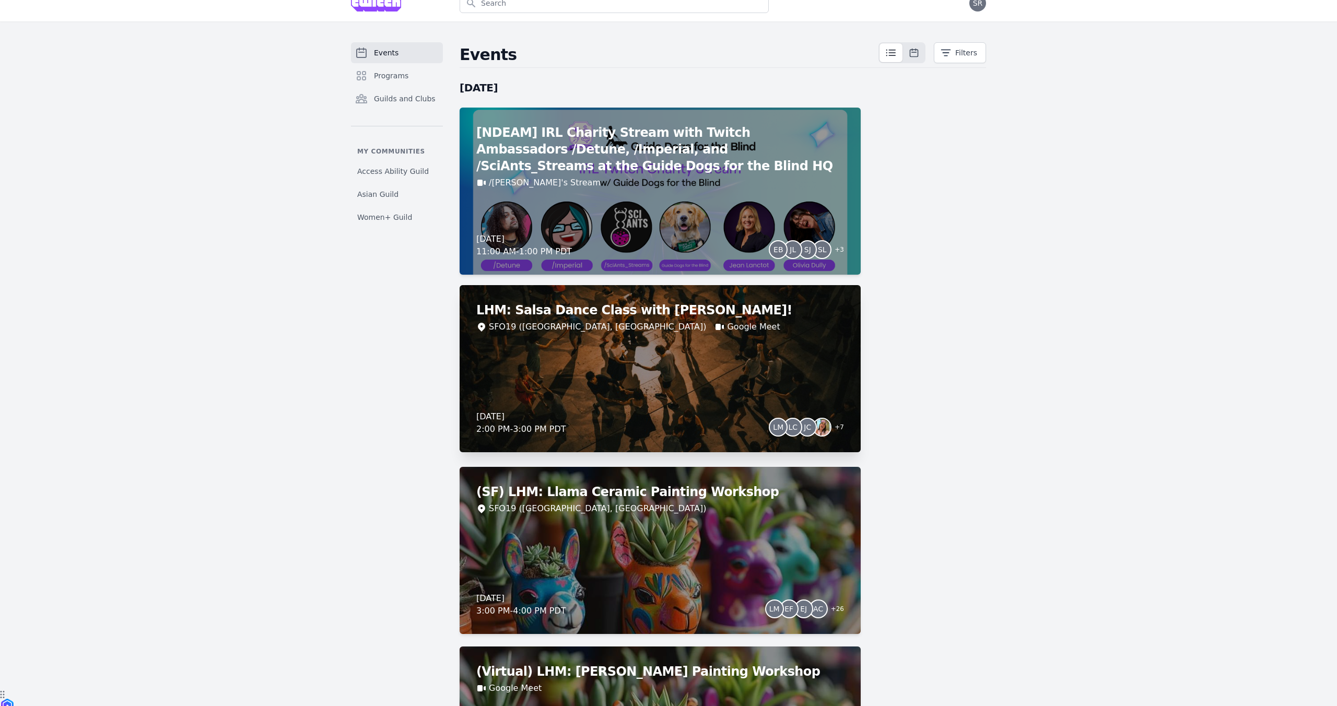
click at [634, 308] on h2 "LHM: Salsa Dance Class with [PERSON_NAME]!" at bounding box center [660, 310] width 368 height 17
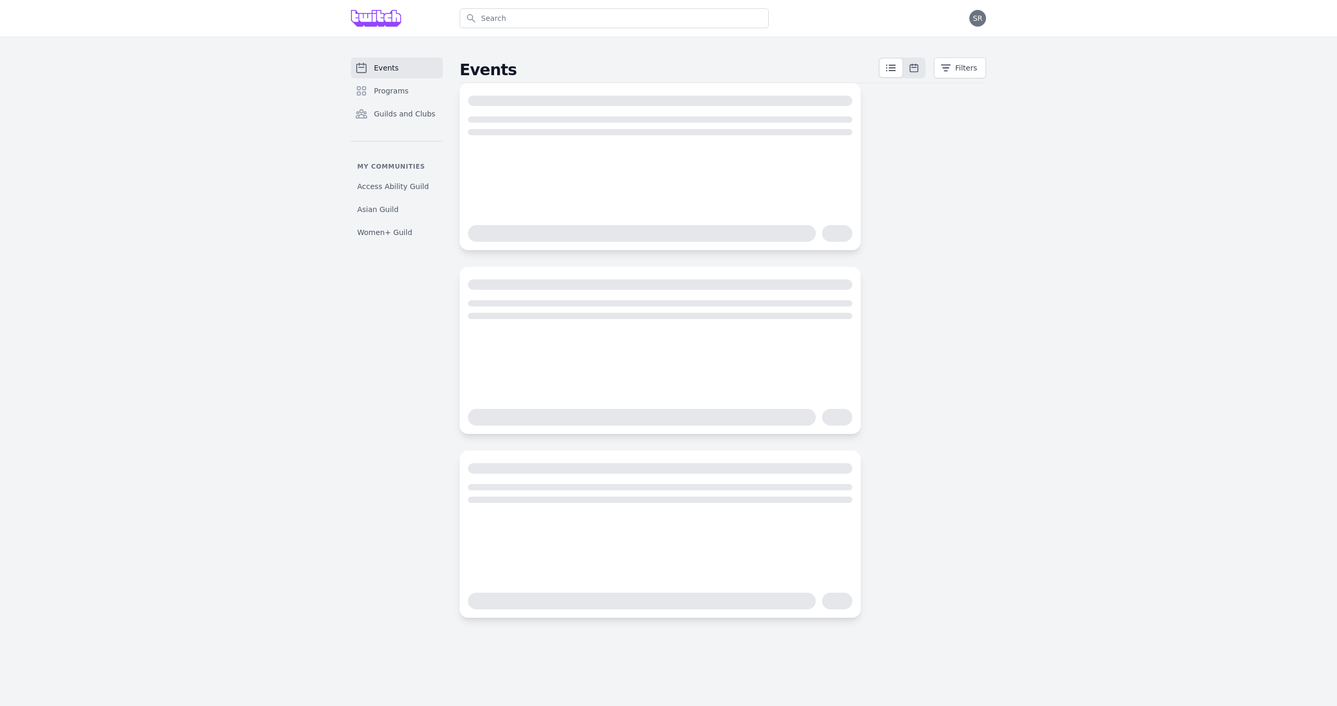
click at [405, 66] on link "Events" at bounding box center [397, 67] width 92 height 21
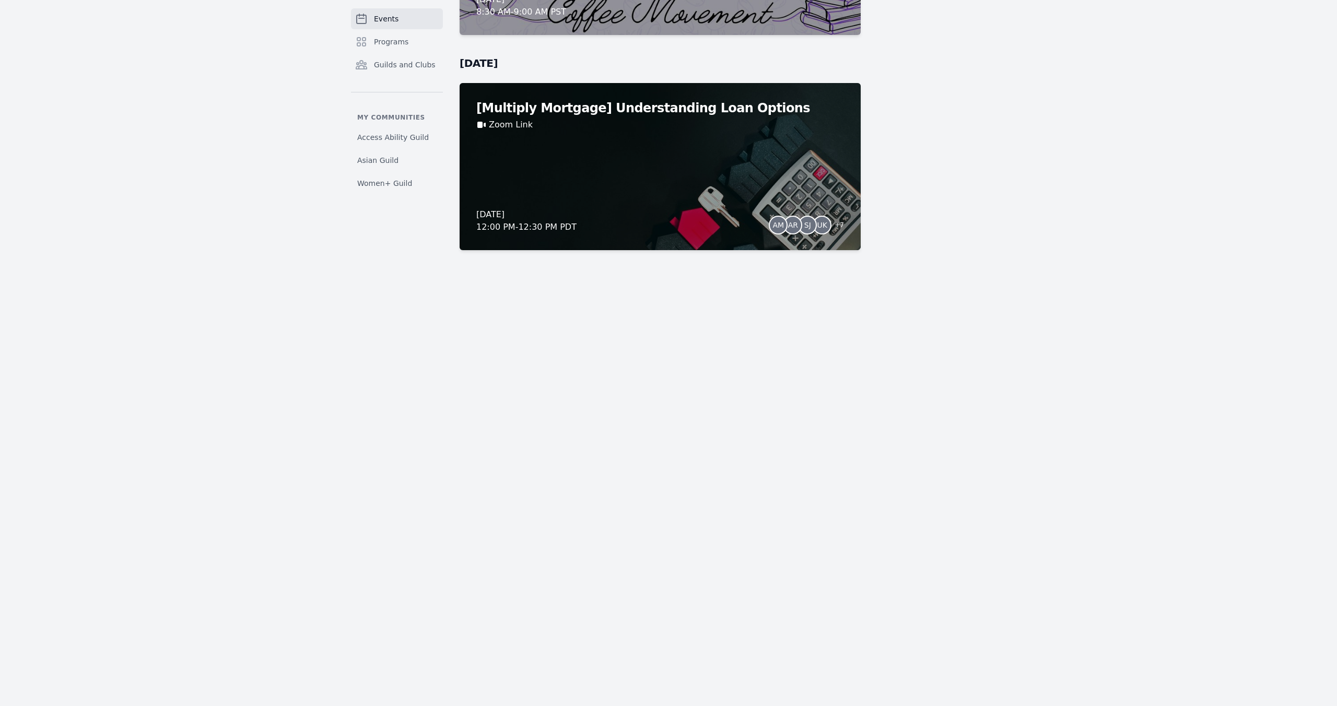
scroll to position [8604, 0]
